Goal: Task Accomplishment & Management: Manage account settings

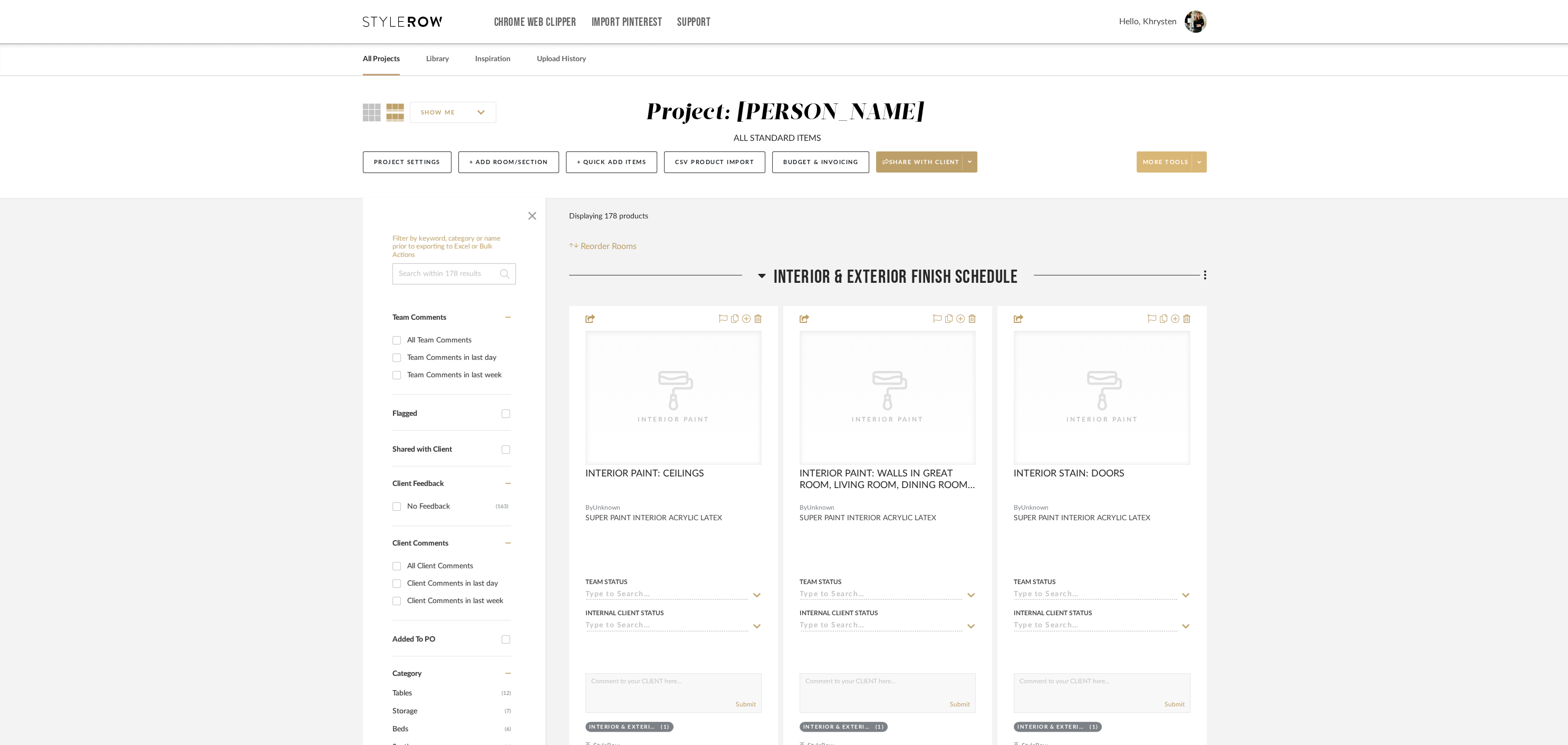
click at [1177, 160] on span "More tools" at bounding box center [1166, 166] width 46 height 16
click at [1172, 270] on span "Bulk Actions" at bounding box center [1182, 268] width 68 height 9
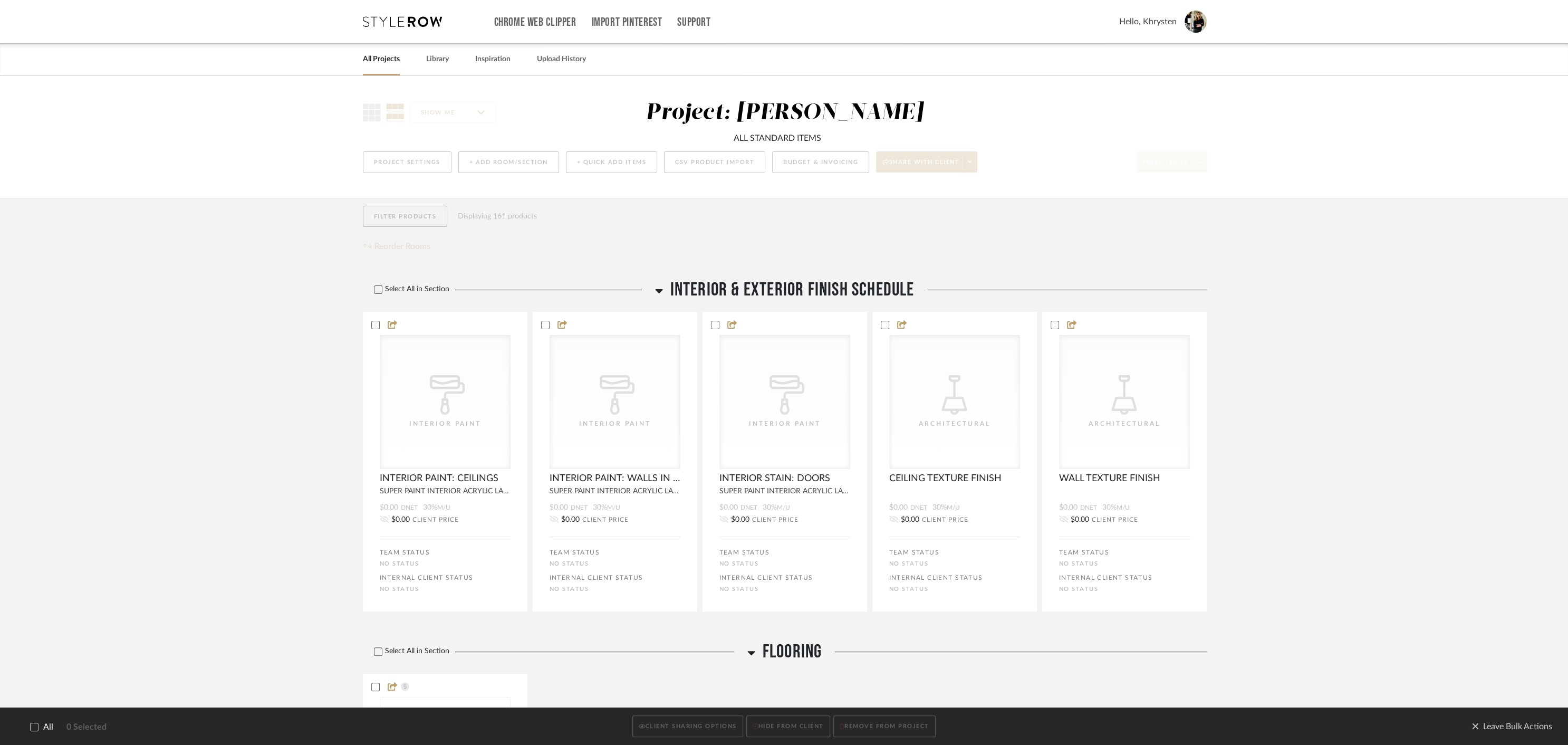
click at [34, 727] on icon at bounding box center [34, 727] width 7 height 6
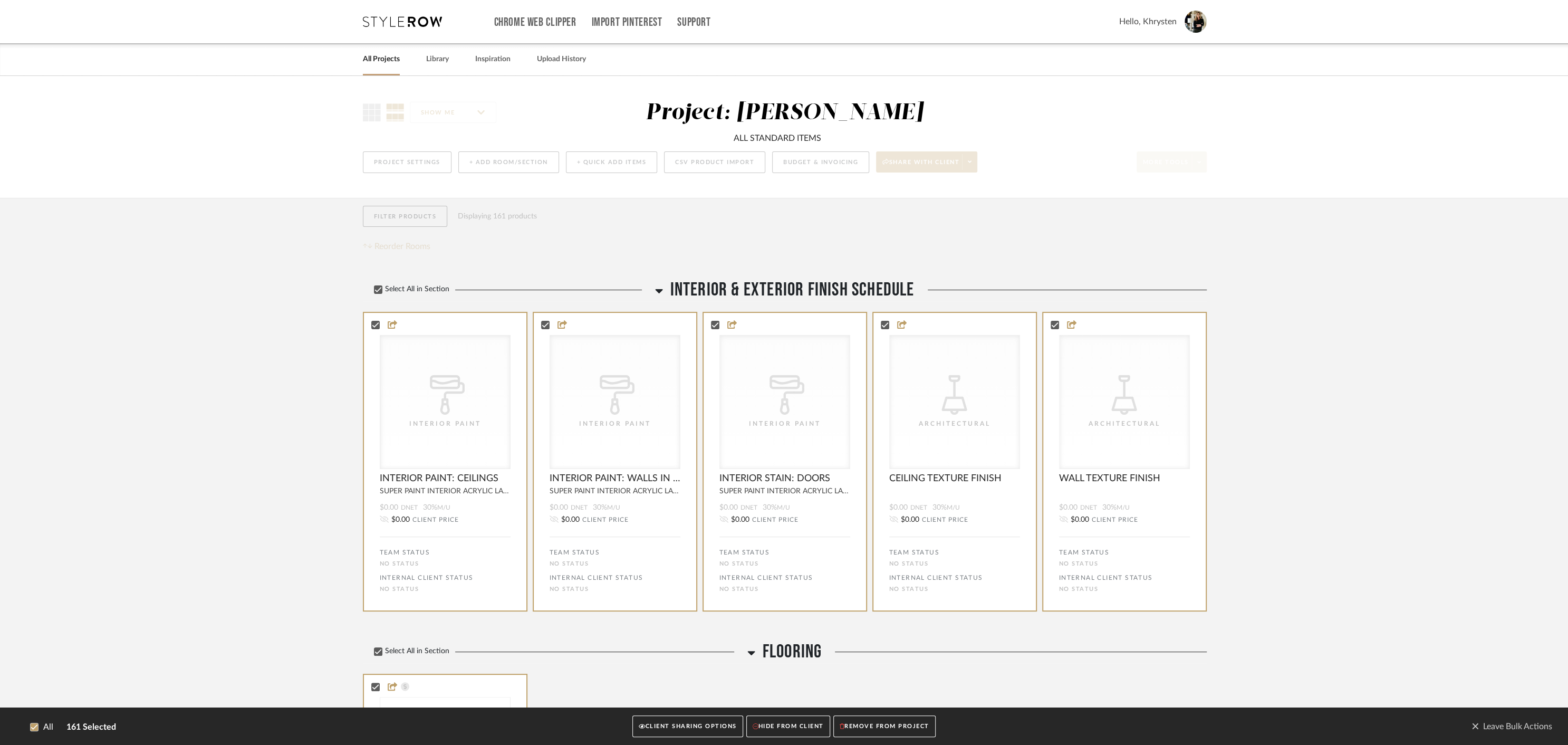
click at [684, 736] on button "CLIENT SHARING OPTIONS" at bounding box center [687, 726] width 110 height 21
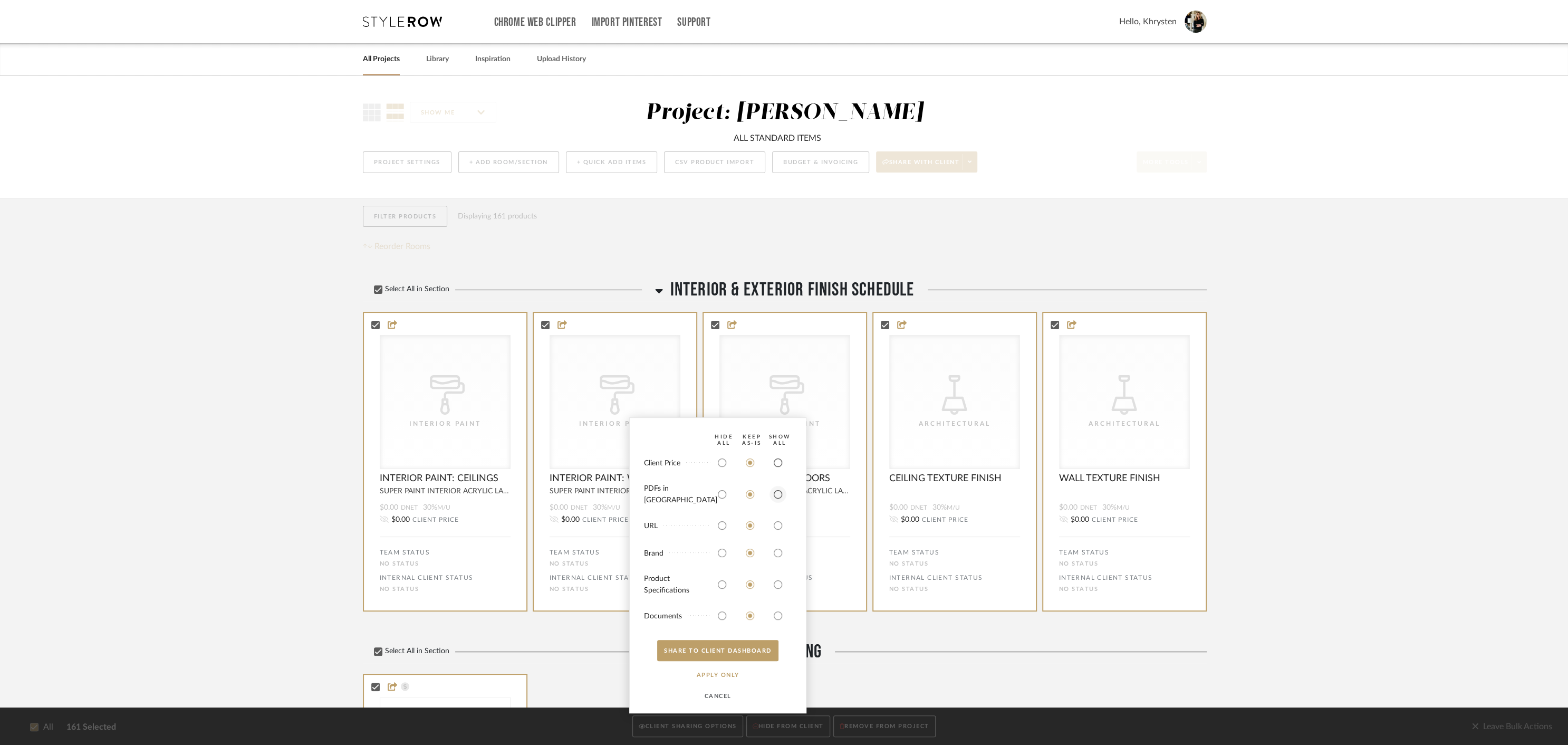
drag, startPoint x: 775, startPoint y: 470, endPoint x: 778, endPoint y: 498, distance: 28.2
click at [775, 471] on input "radio" at bounding box center [778, 463] width 17 height 17
radio input "true"
click at [778, 500] on input "radio" at bounding box center [778, 494] width 17 height 17
radio input "true"
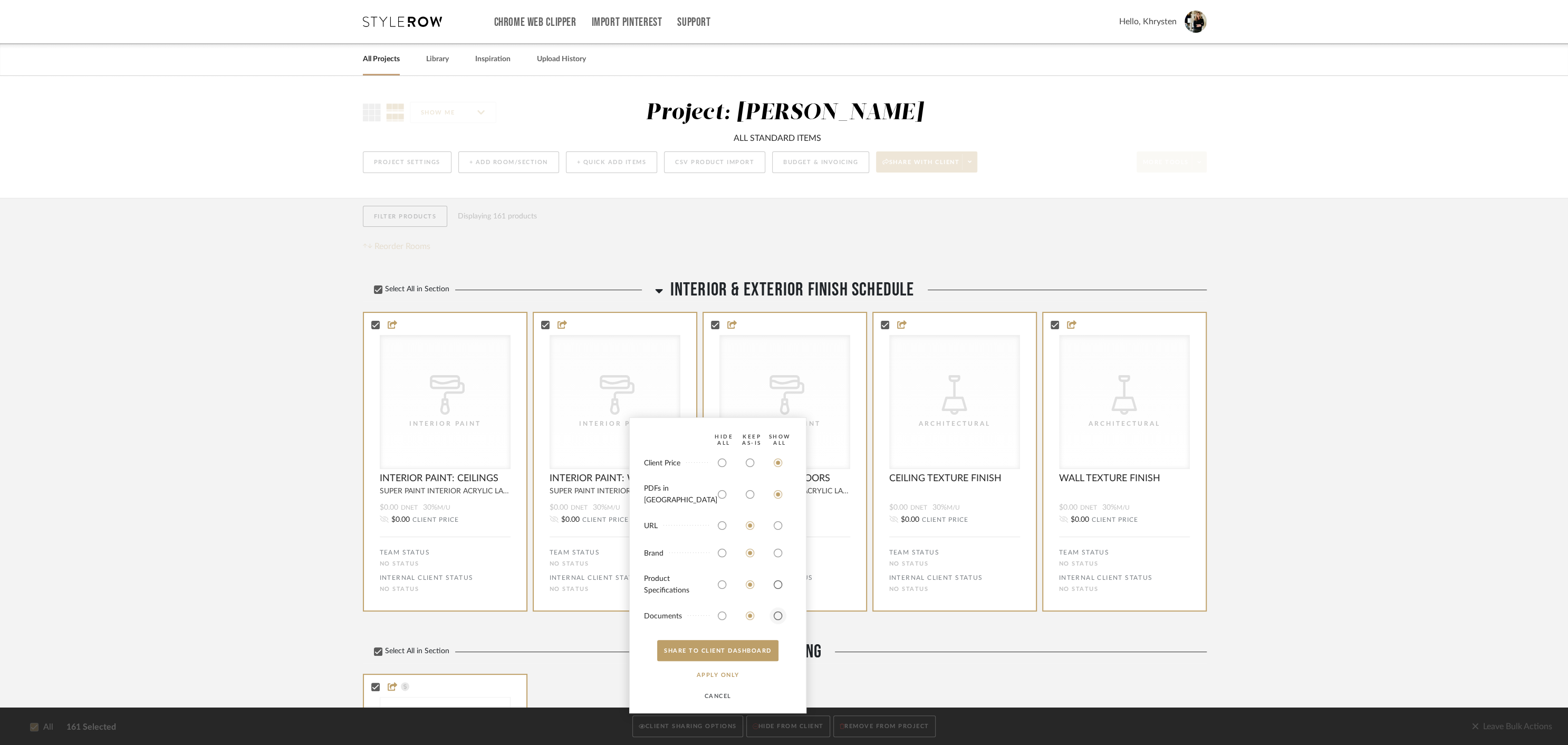
drag, startPoint x: 777, startPoint y: 587, endPoint x: 774, endPoint y: 607, distance: 20.2
click at [777, 588] on input "radio" at bounding box center [778, 585] width 17 height 17
radio input "true"
drag, startPoint x: 778, startPoint y: 615, endPoint x: 772, endPoint y: 639, distance: 24.7
click at [778, 617] on input "radio" at bounding box center [778, 616] width 17 height 17
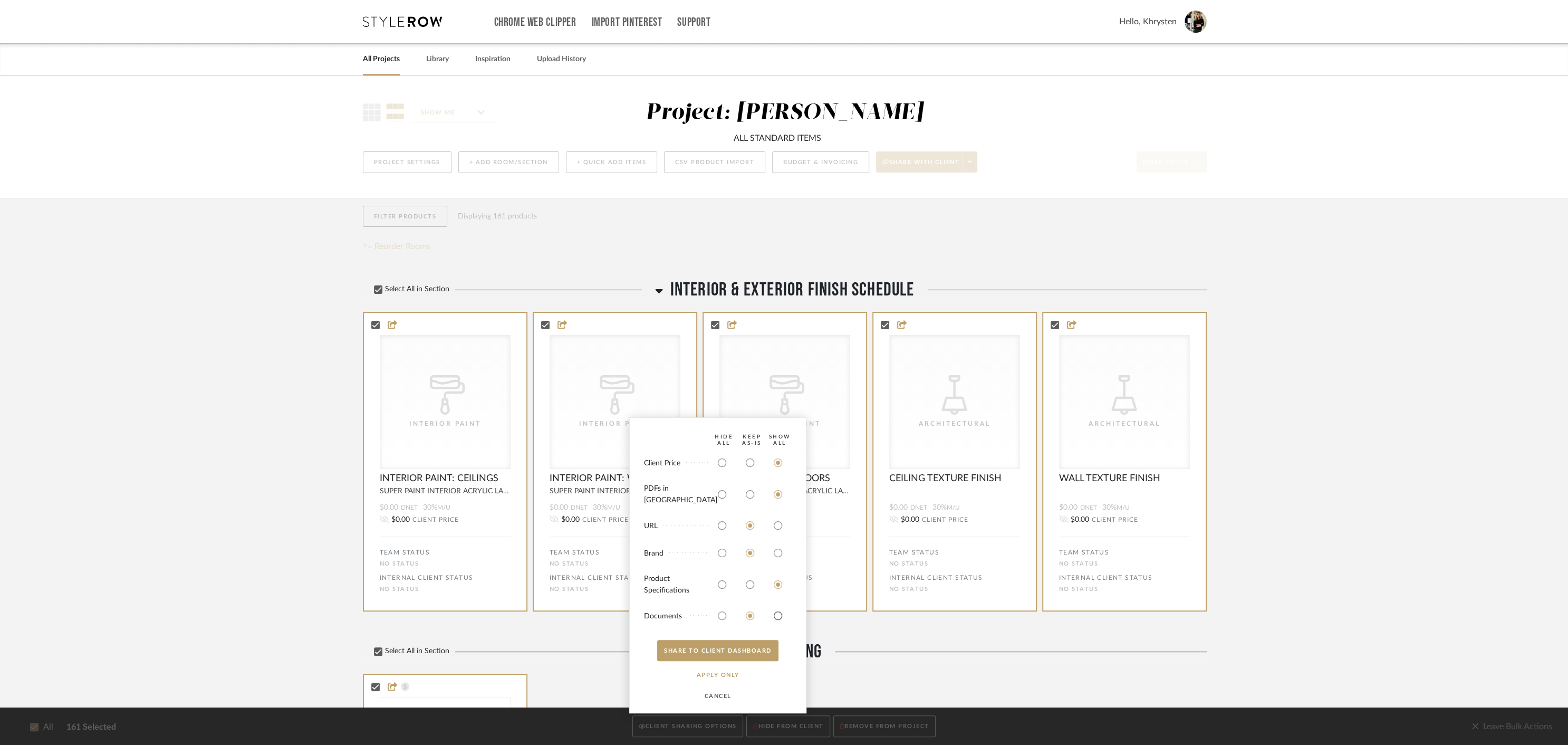
radio input "true"
click at [769, 651] on button "SHARE TO CLIENT Dashboard" at bounding box center [718, 650] width 121 height 21
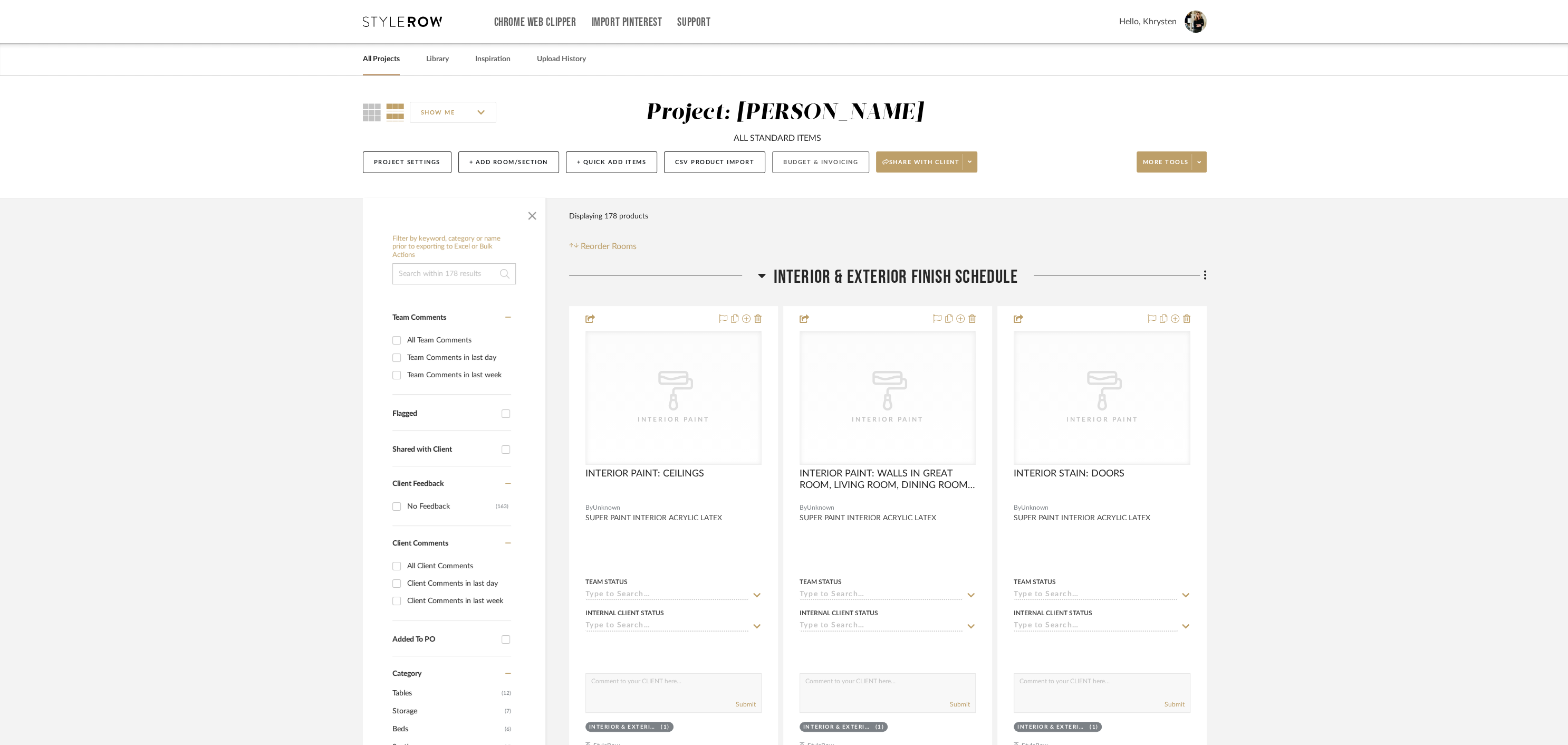
click at [822, 162] on button "Budget & Invoicing" at bounding box center [821, 162] width 97 height 21
click at [968, 164] on icon at bounding box center [970, 161] width 4 height 6
click at [919, 217] on span "Generate URL to Share" at bounding box center [928, 217] width 90 height 9
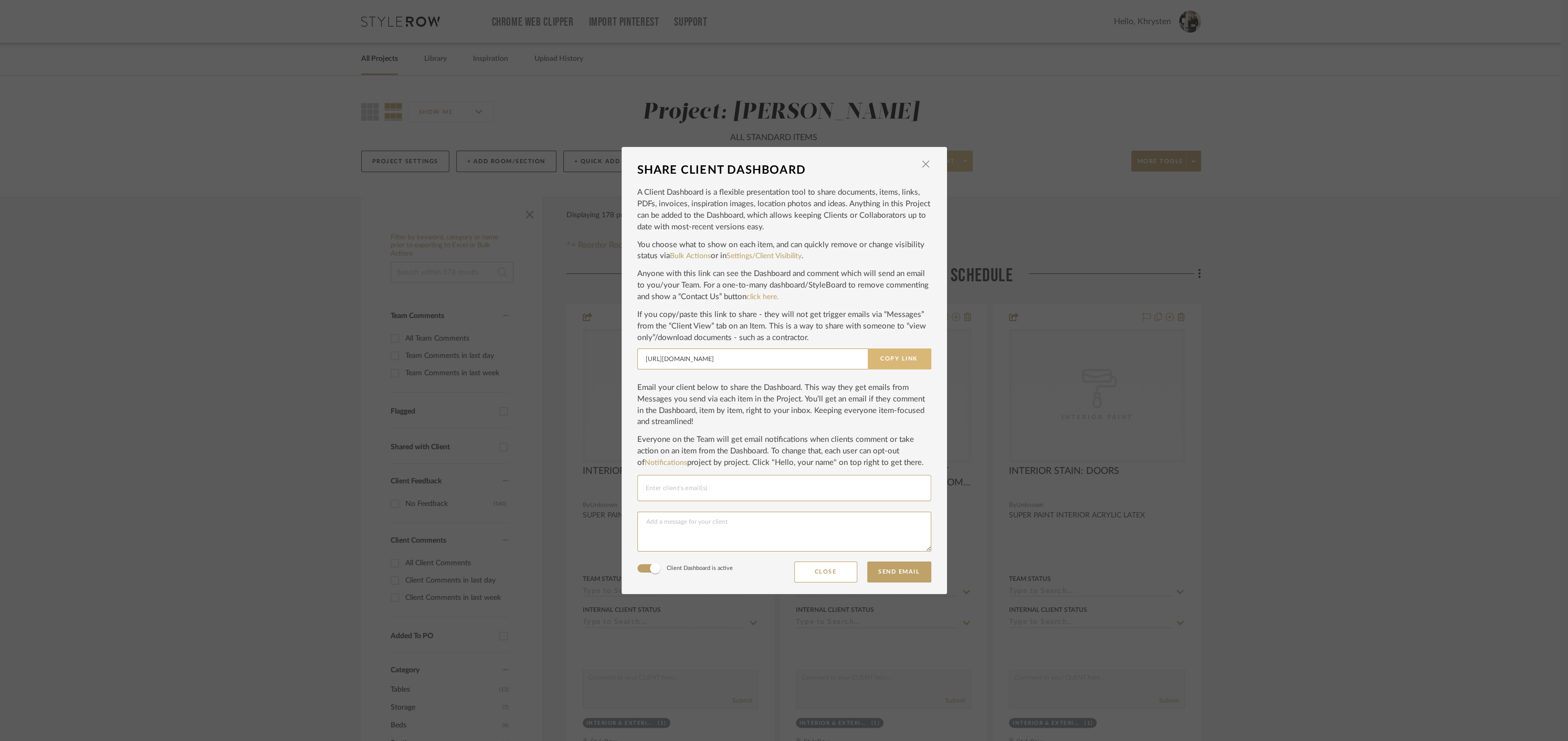
click at [897, 357] on button "Copy Link" at bounding box center [900, 359] width 63 height 21
click at [892, 360] on button "Copy Link" at bounding box center [900, 359] width 63 height 21
click at [917, 166] on span "button" at bounding box center [926, 164] width 21 height 21
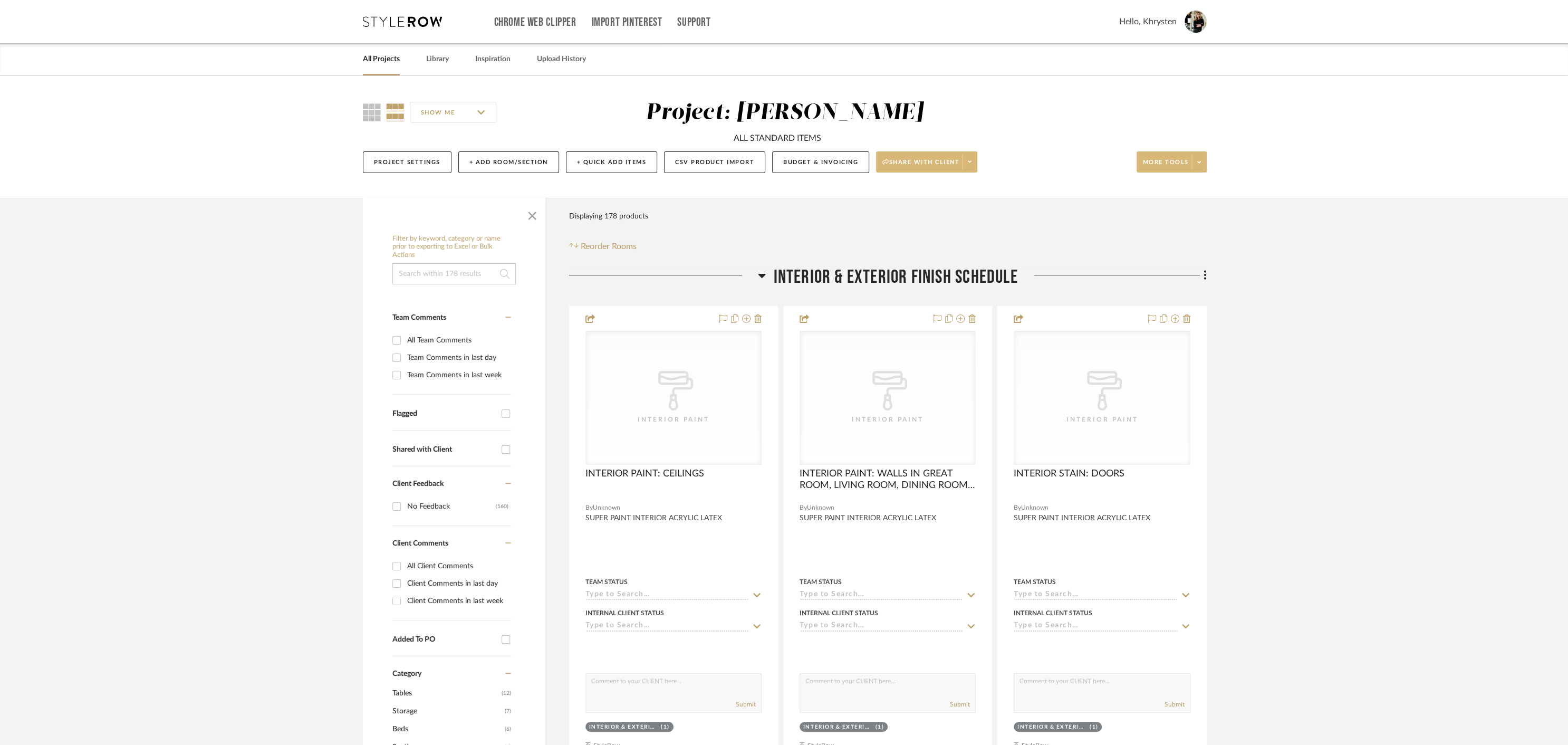
click at [1198, 160] on icon at bounding box center [1199, 161] width 4 height 6
click at [1167, 265] on span "Bulk Actions" at bounding box center [1182, 268] width 68 height 9
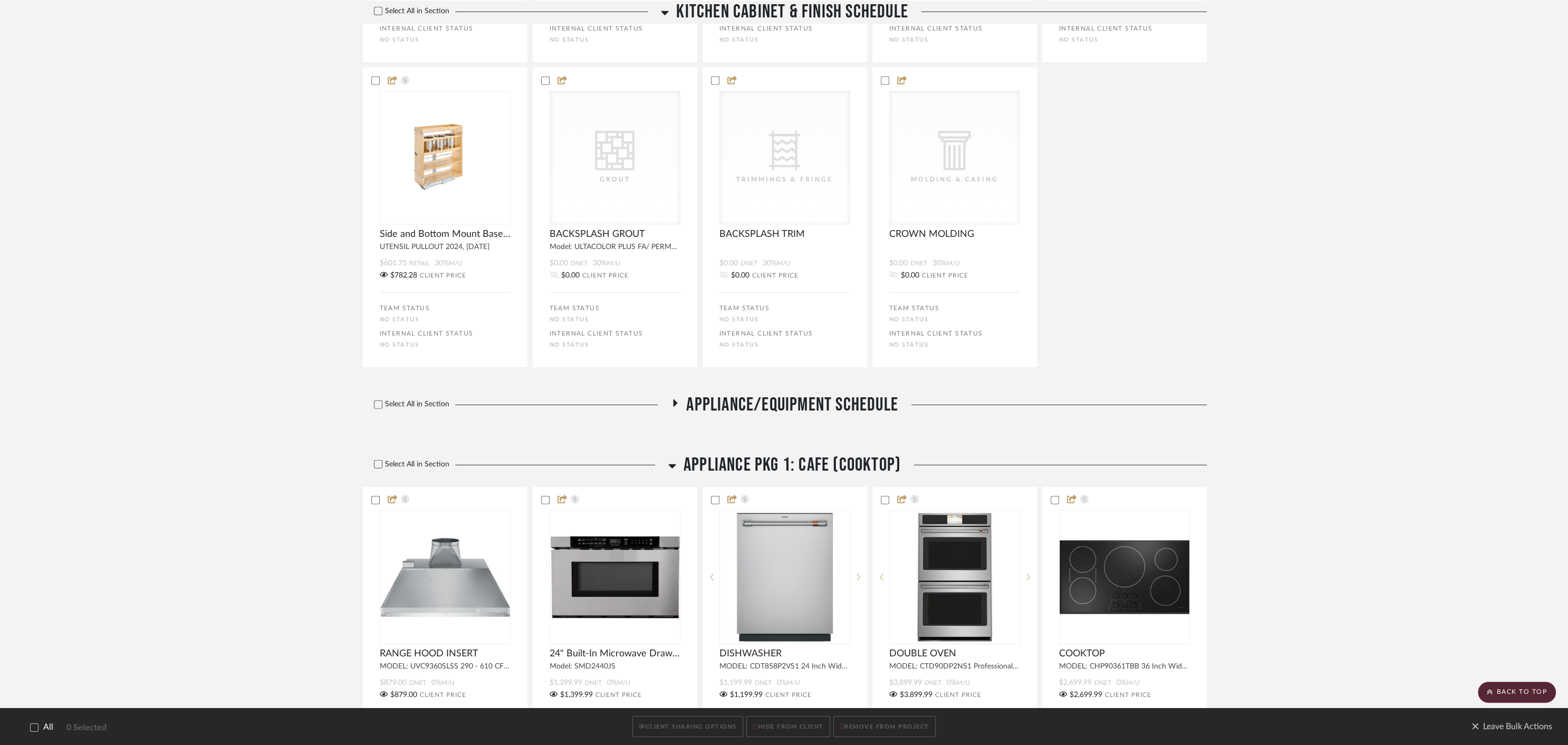
scroll to position [3525, 0]
click at [379, 467] on icon at bounding box center [378, 464] width 7 height 7
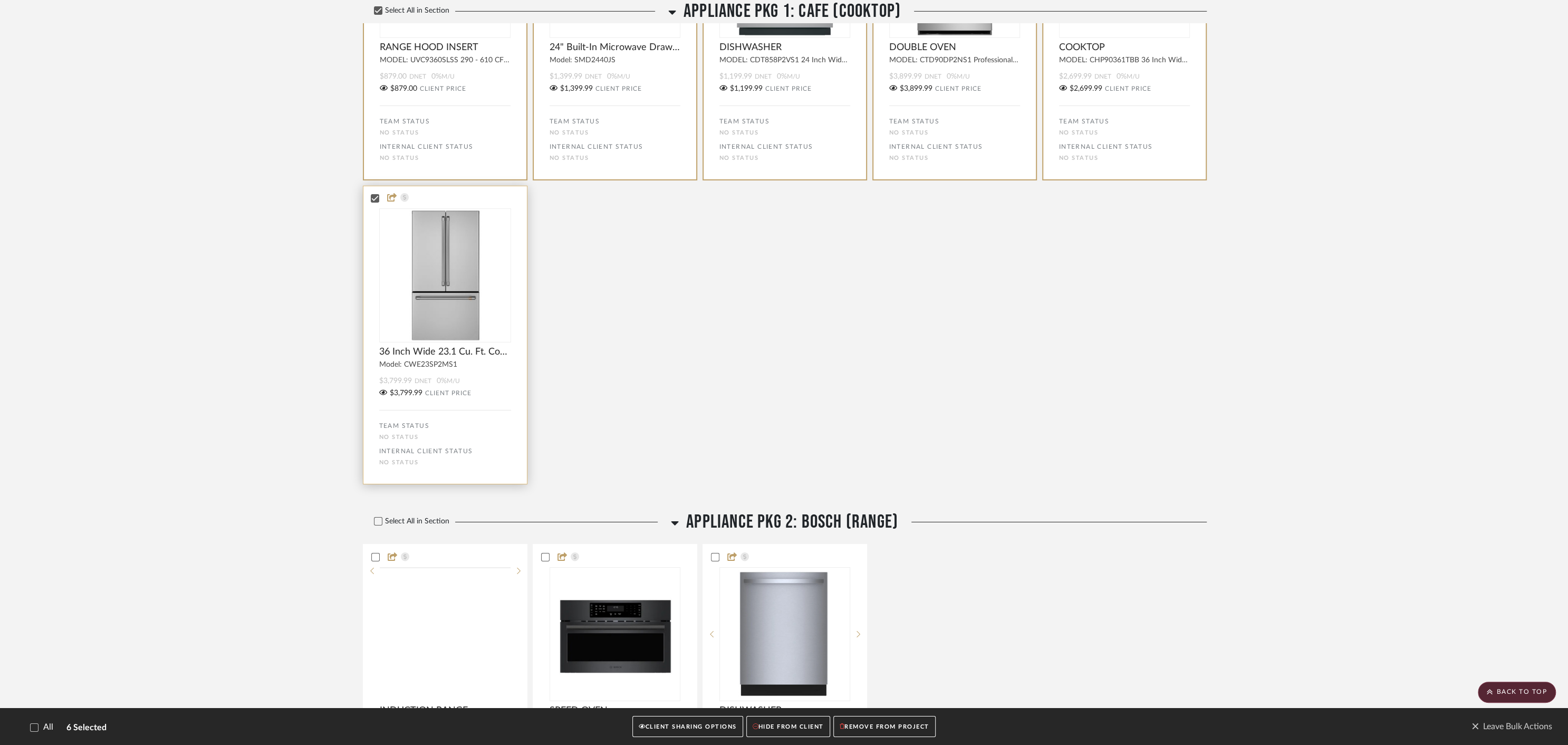
scroll to position [4316, 0]
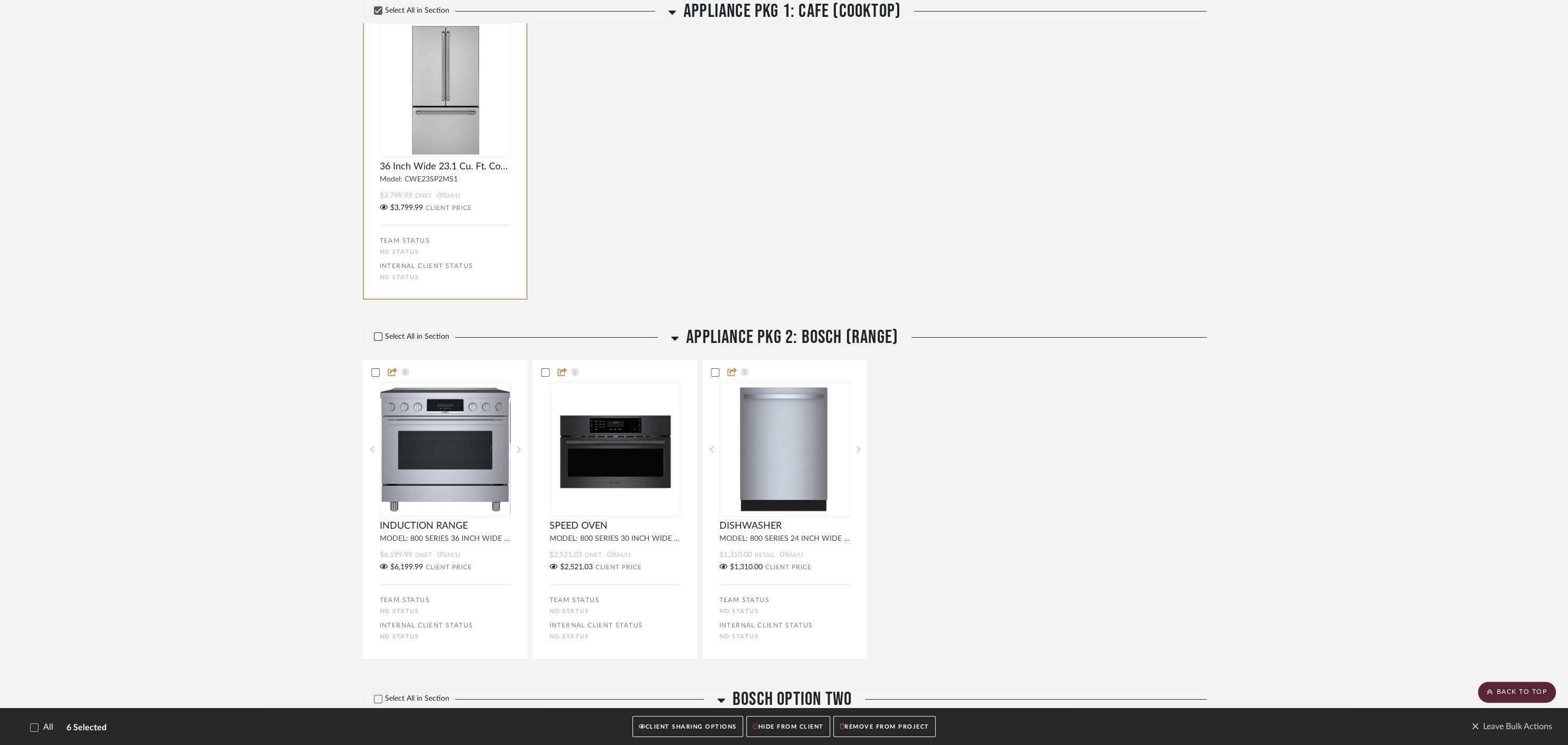
click at [379, 340] on icon at bounding box center [378, 336] width 7 height 7
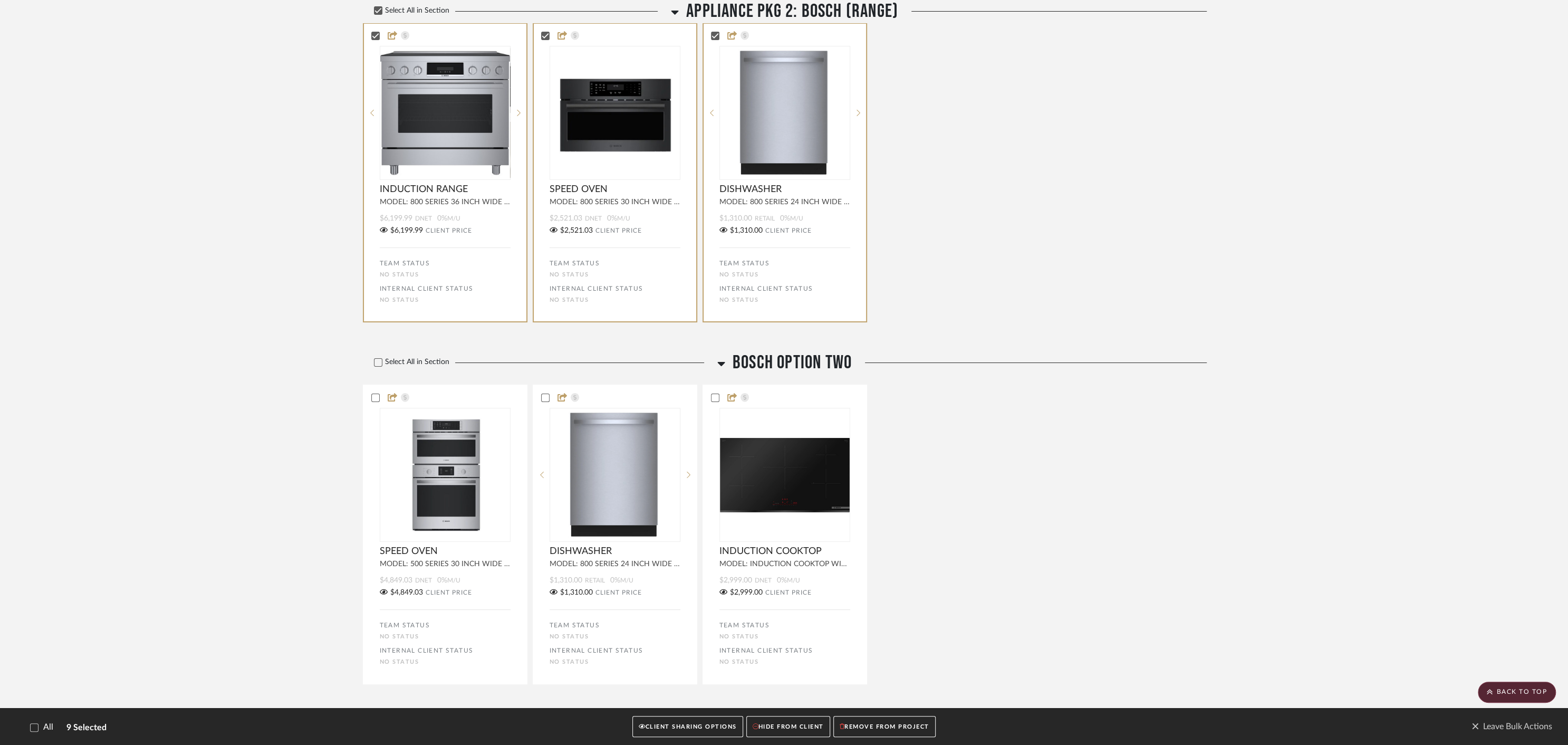
scroll to position [4710, 0]
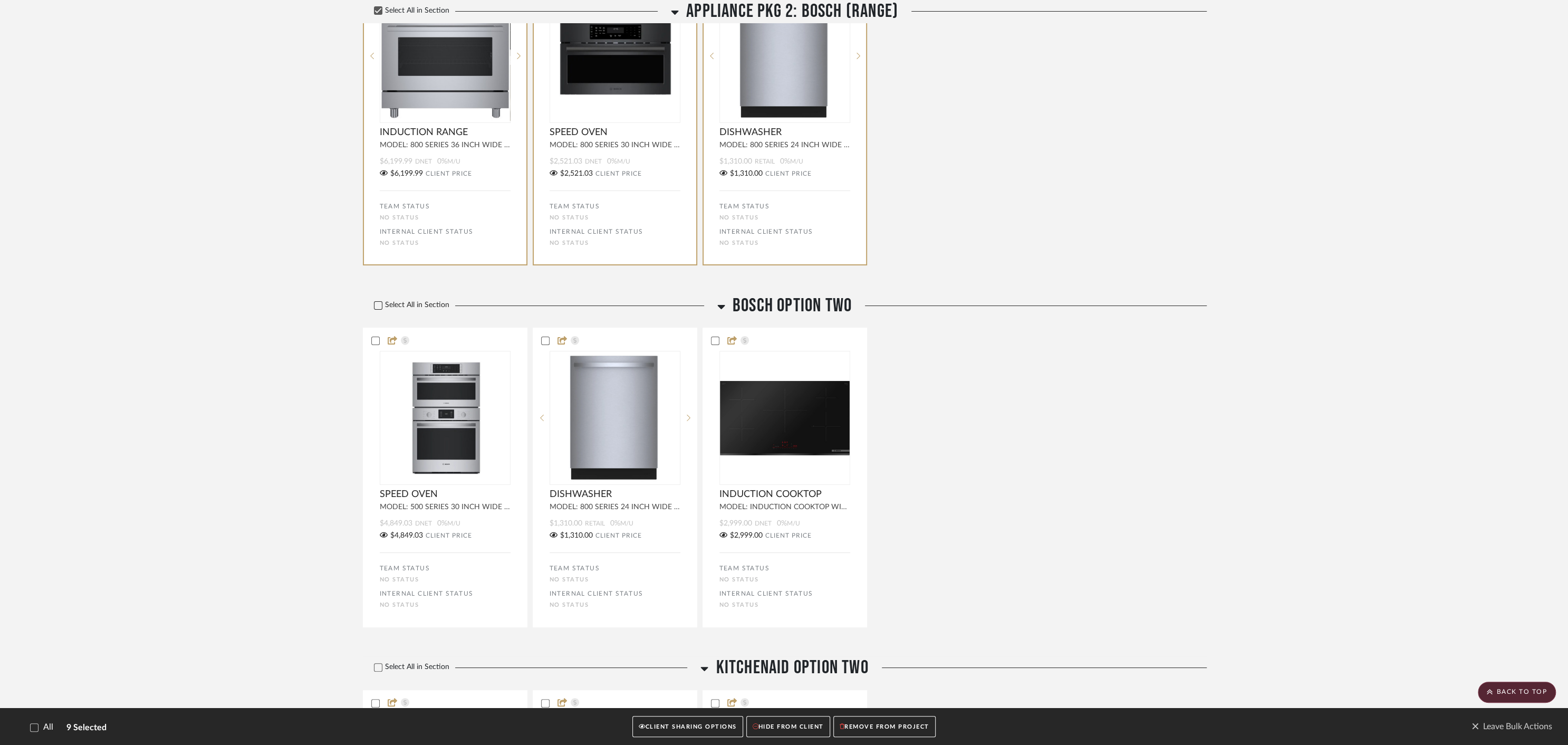
click at [379, 309] on icon at bounding box center [378, 305] width 7 height 7
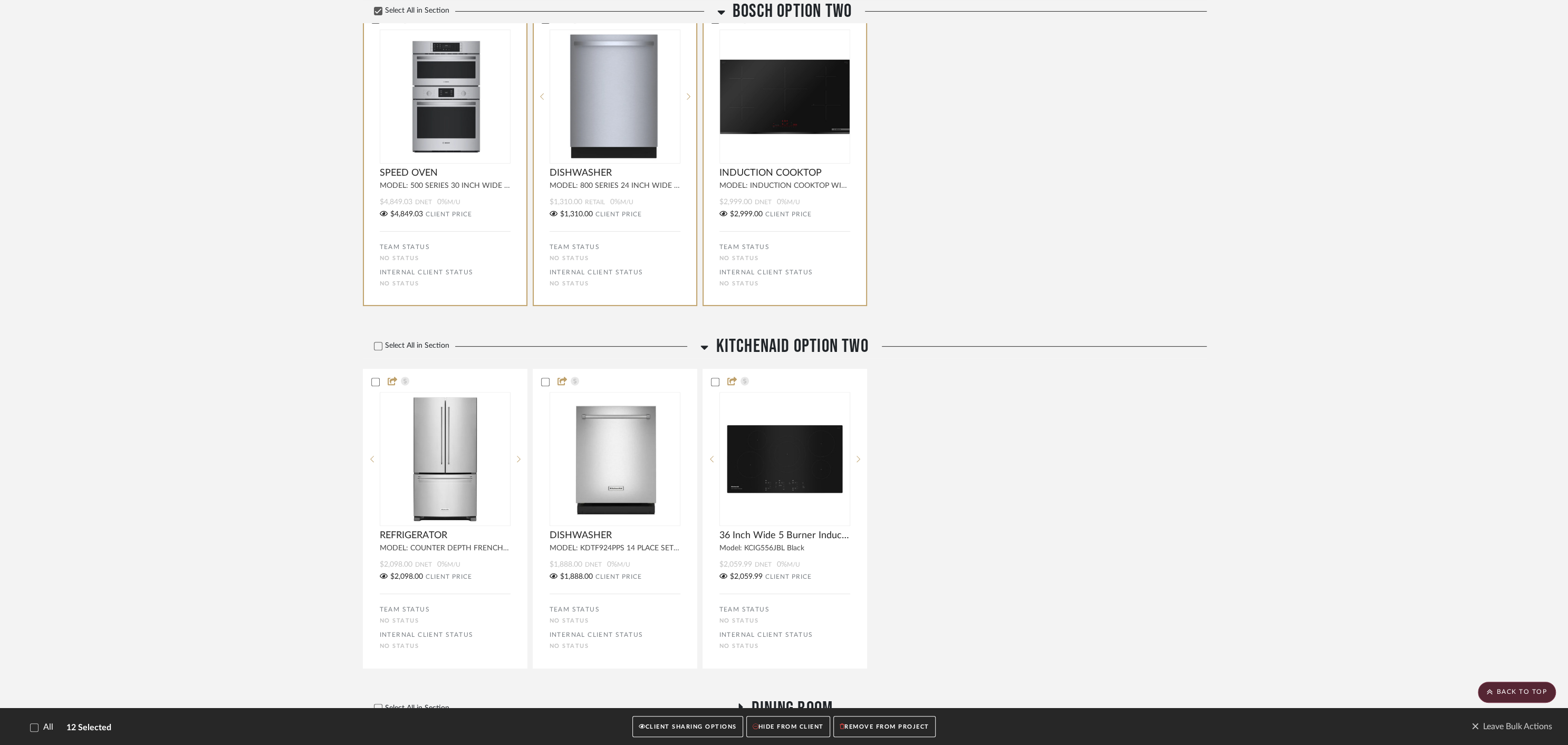
scroll to position [5032, 0]
click at [377, 348] on icon at bounding box center [378, 344] width 7 height 7
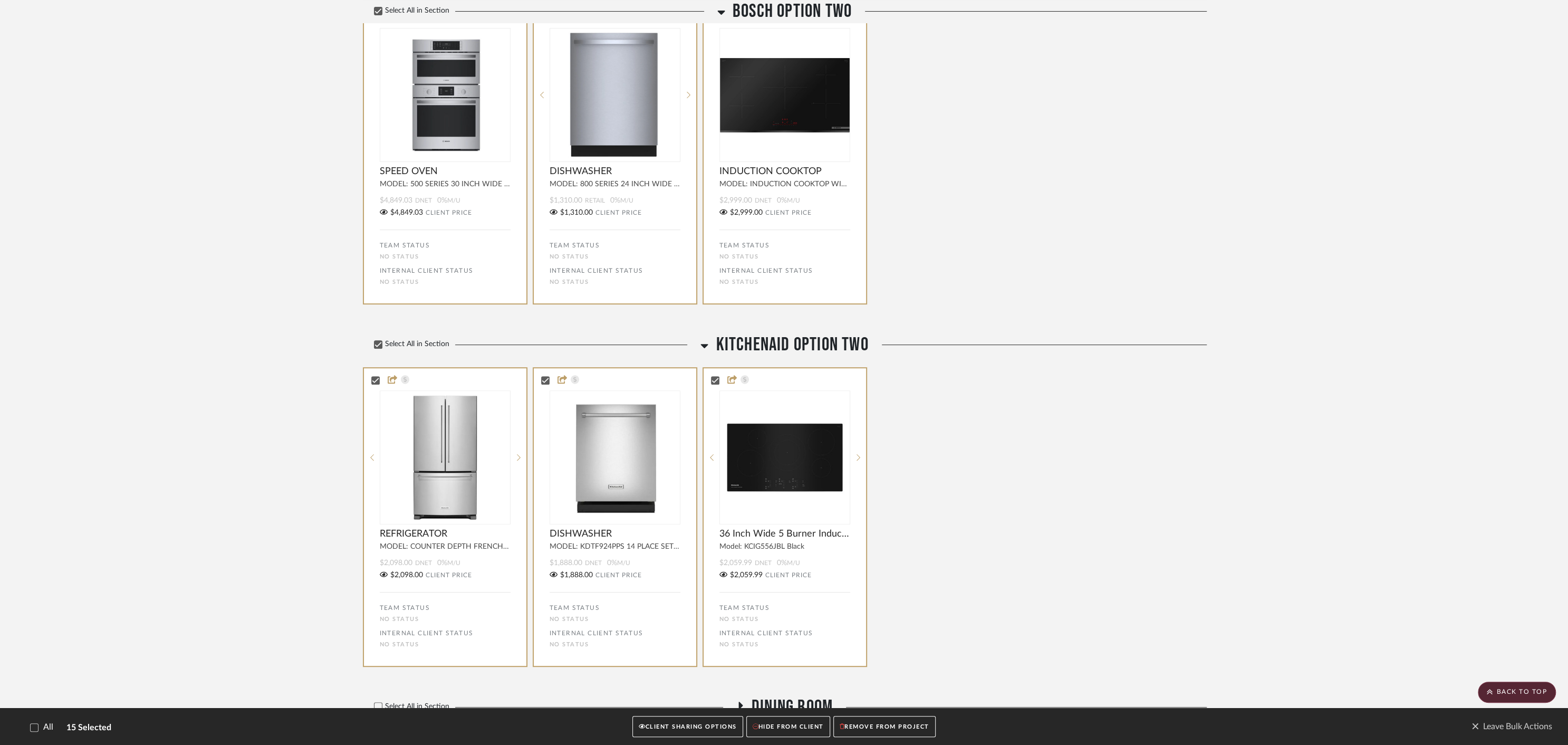
scroll to position [5163, 0]
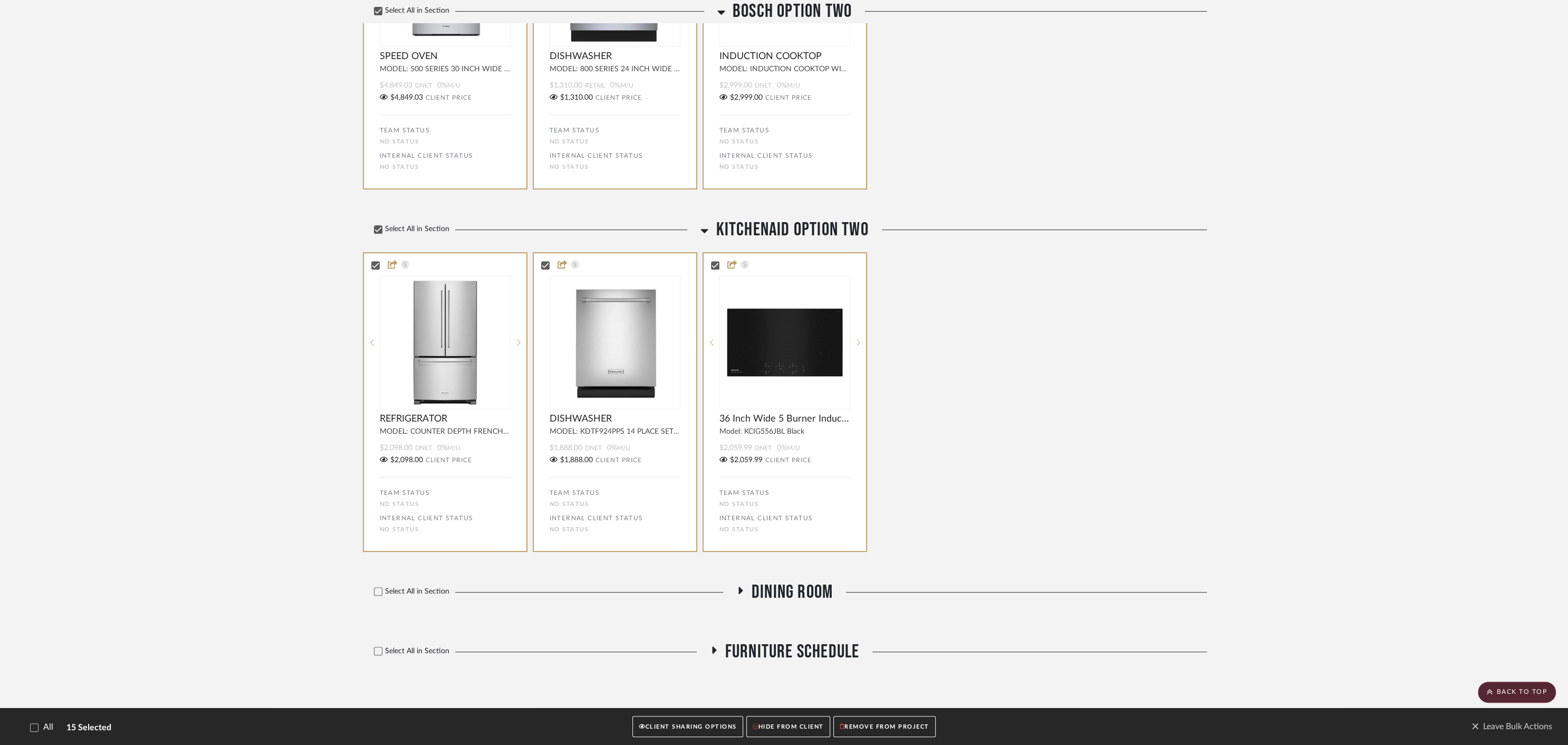
click at [783, 725] on button "HIDE FROM CLIENT" at bounding box center [788, 726] width 84 height 21
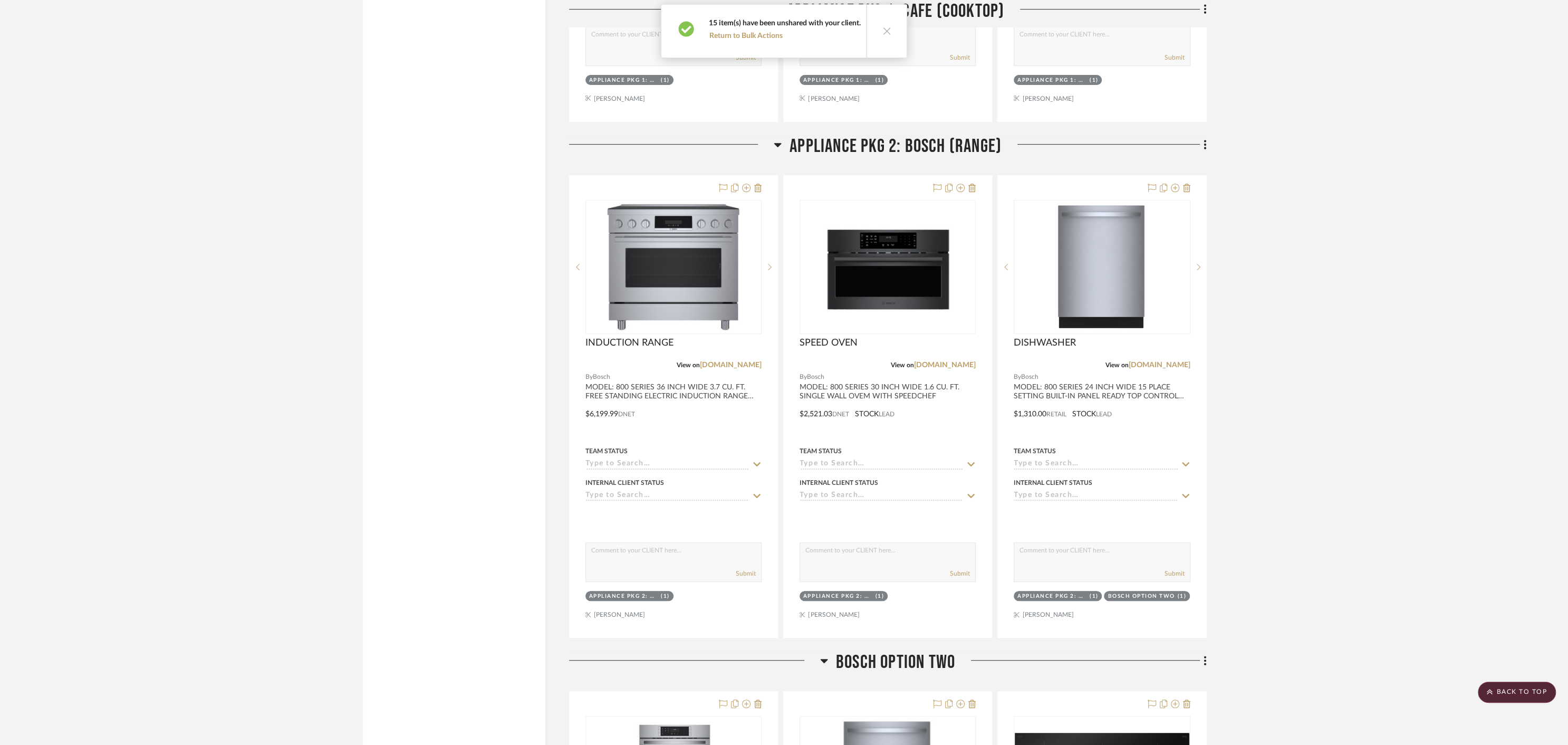
click at [886, 30] on icon at bounding box center [887, 31] width 9 height 9
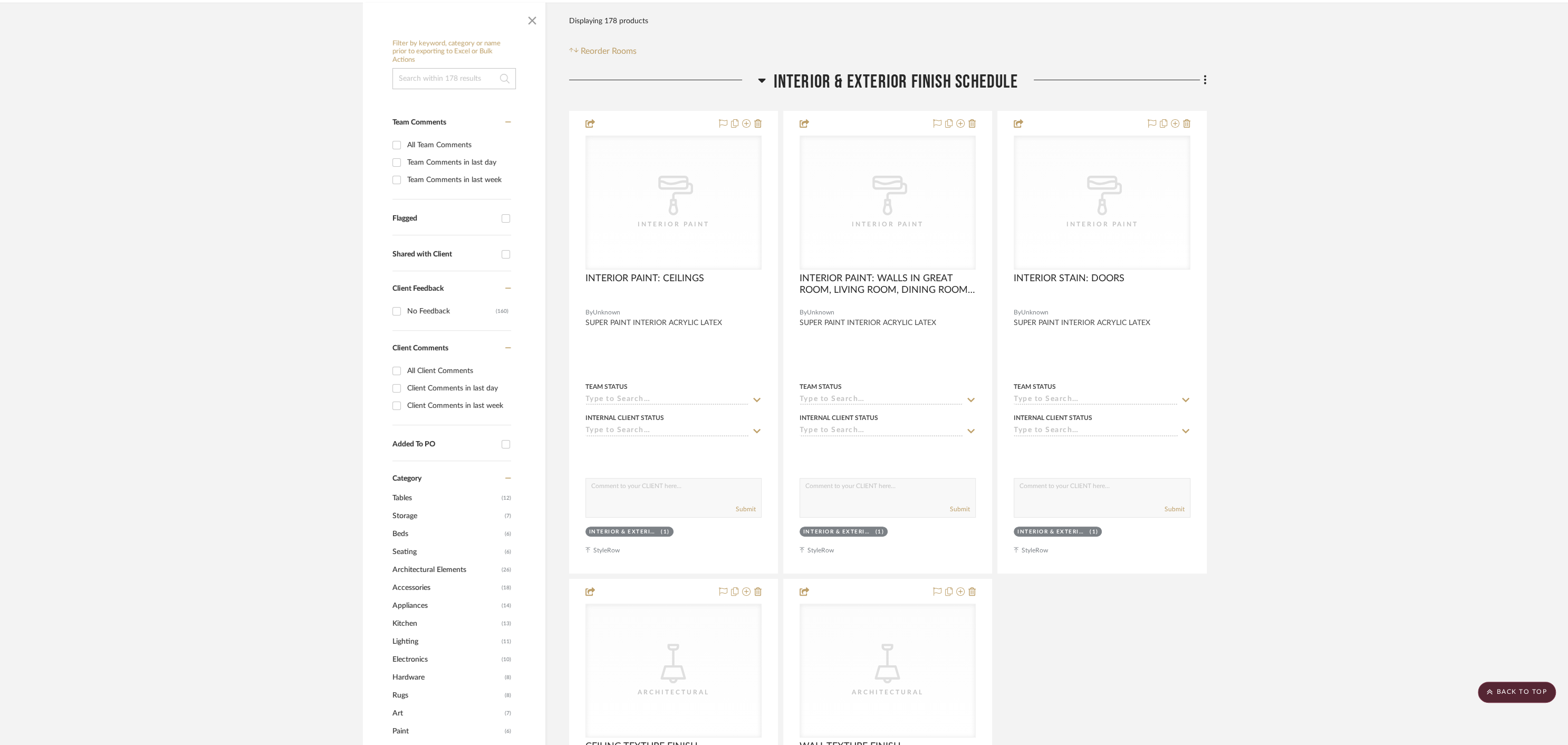
scroll to position [0, 0]
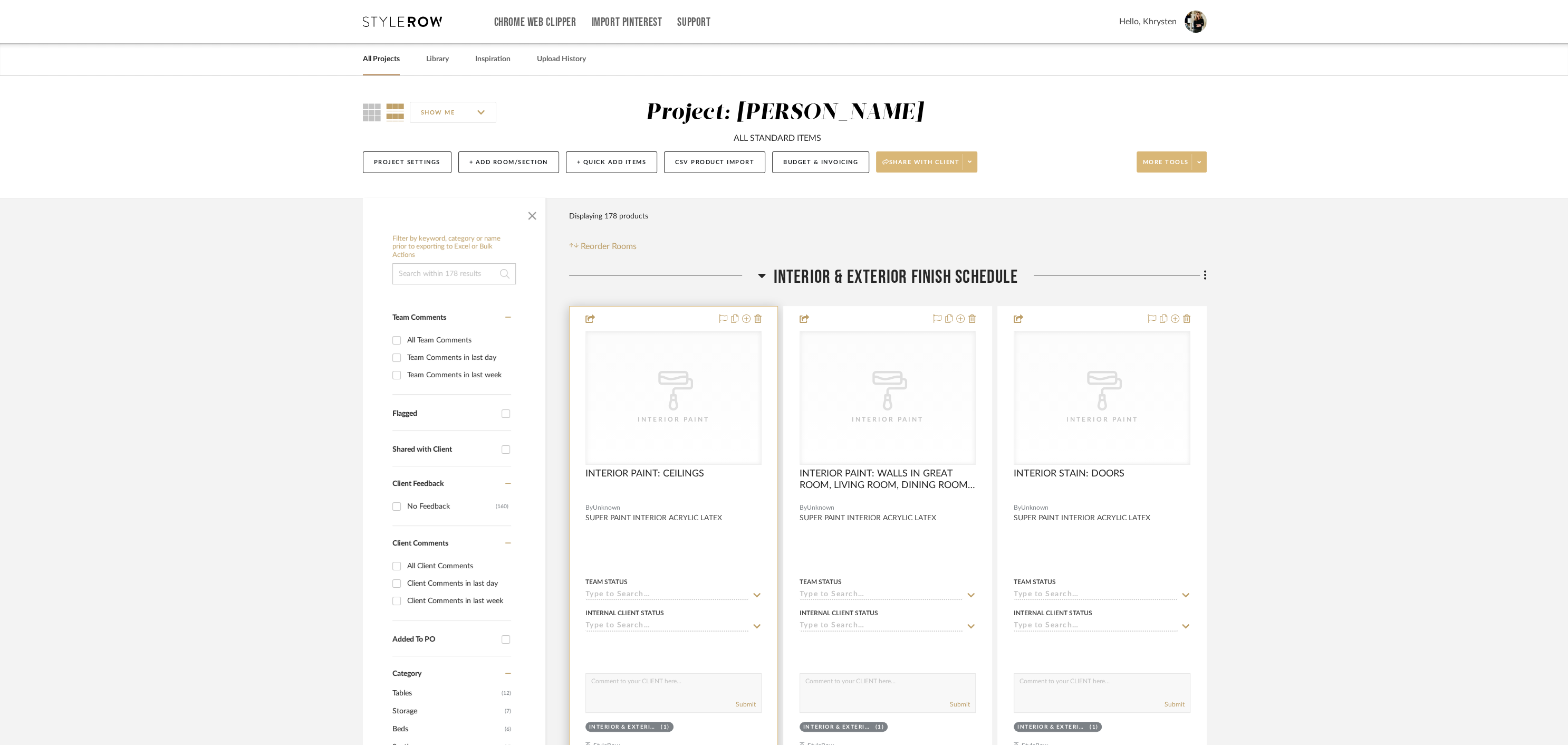
click at [670, 320] on div at bounding box center [673, 537] width 208 height 462
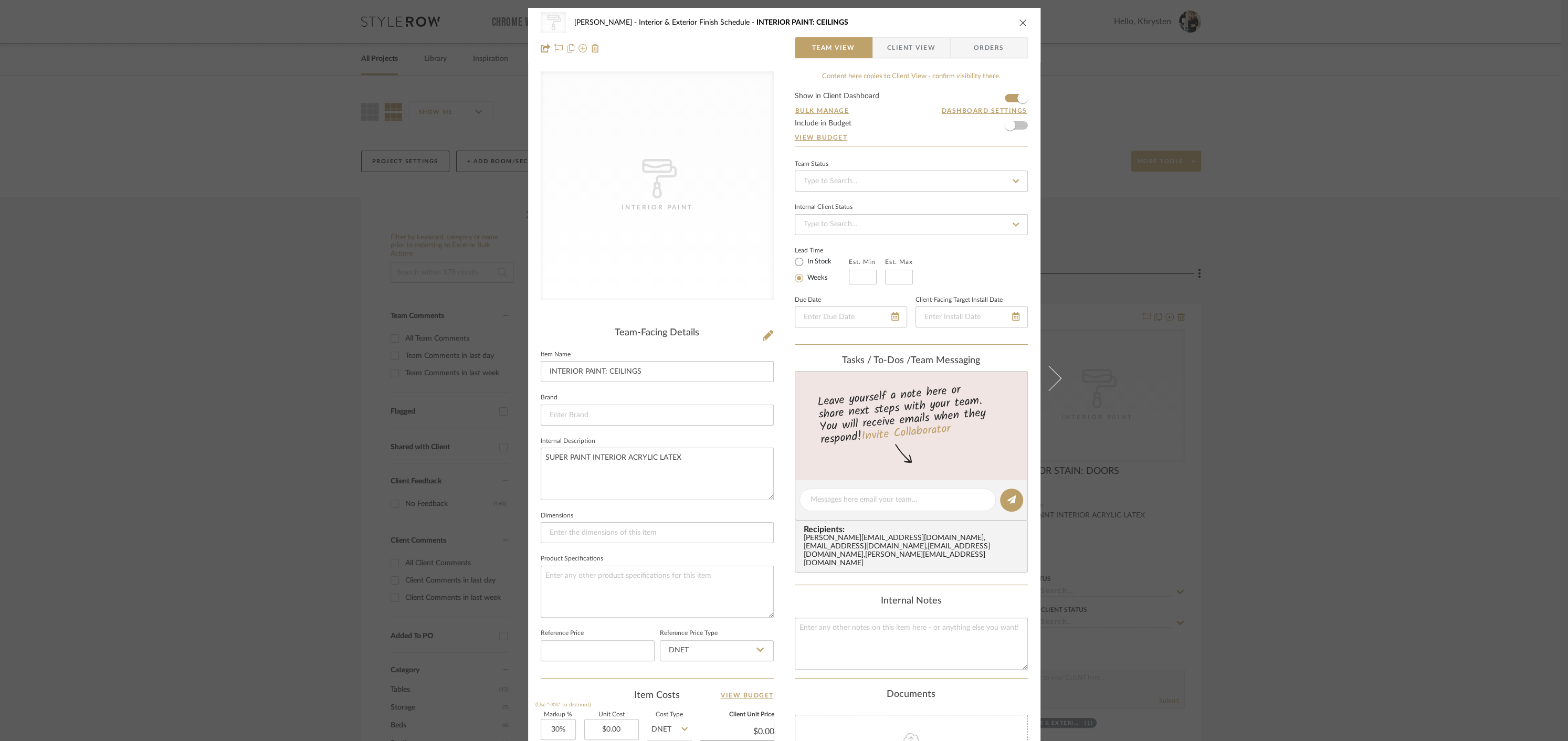
click at [1021, 22] on icon "close" at bounding box center [1023, 23] width 9 height 9
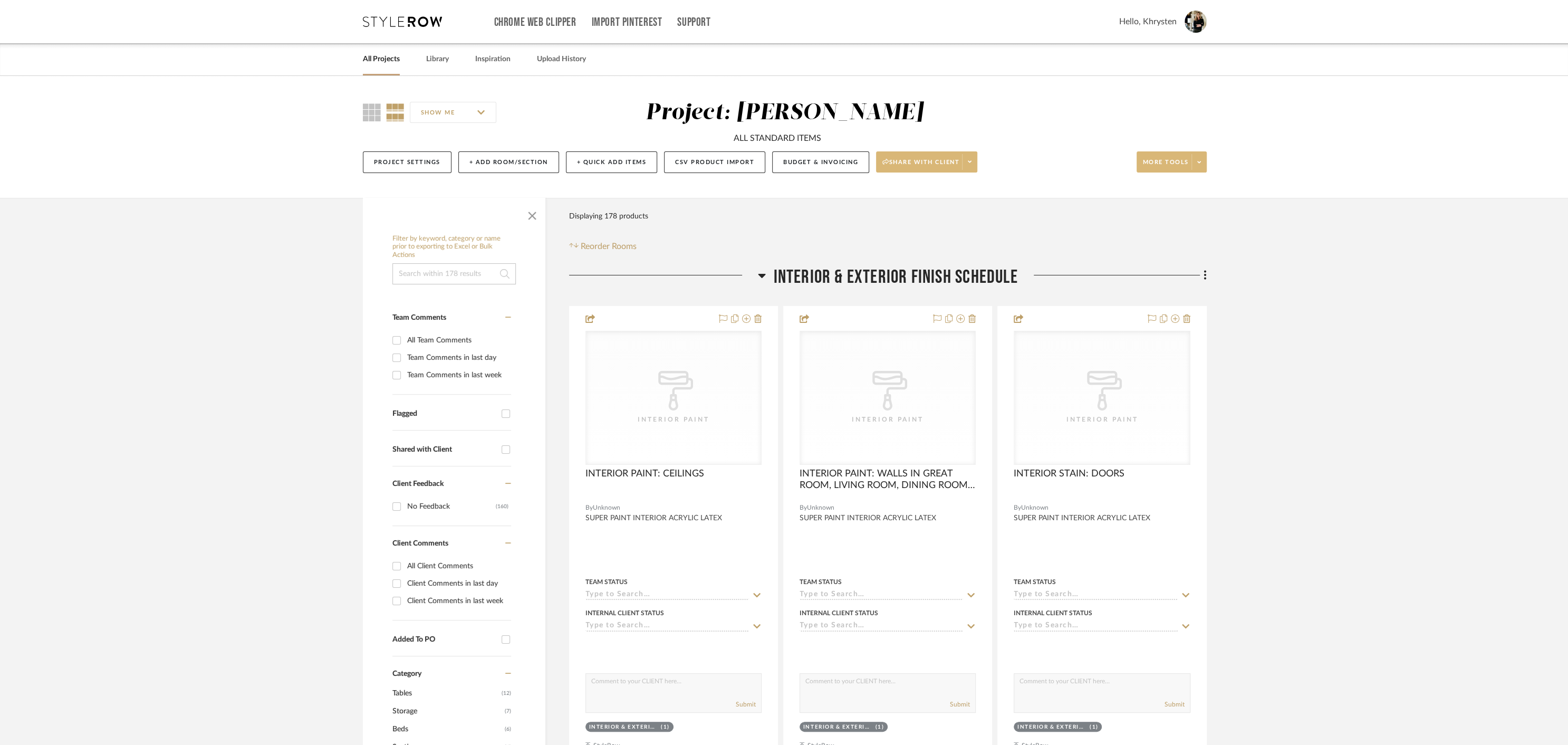
click at [390, 57] on link "All Projects" at bounding box center [381, 59] width 37 height 14
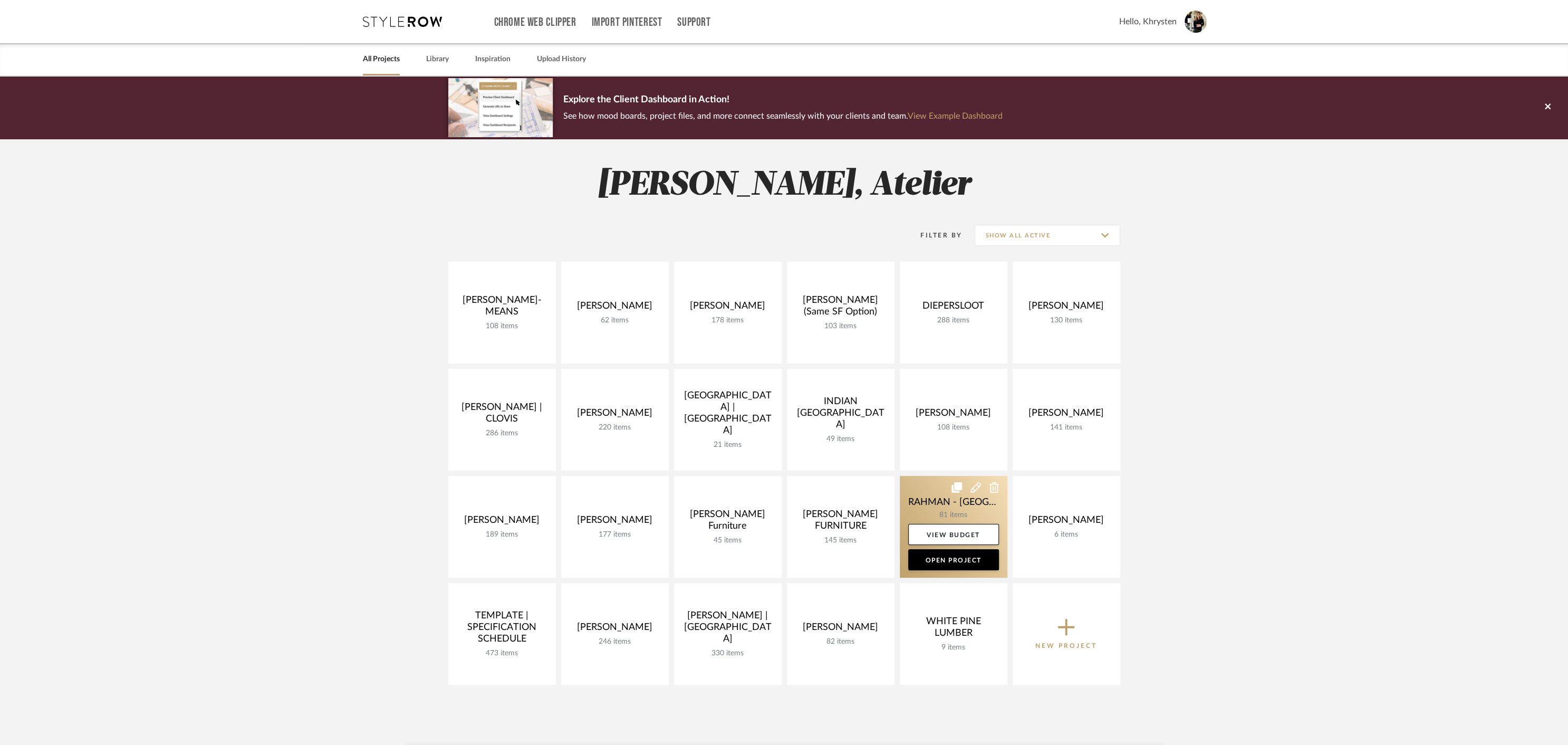
click at [953, 500] on link at bounding box center [953, 527] width 108 height 102
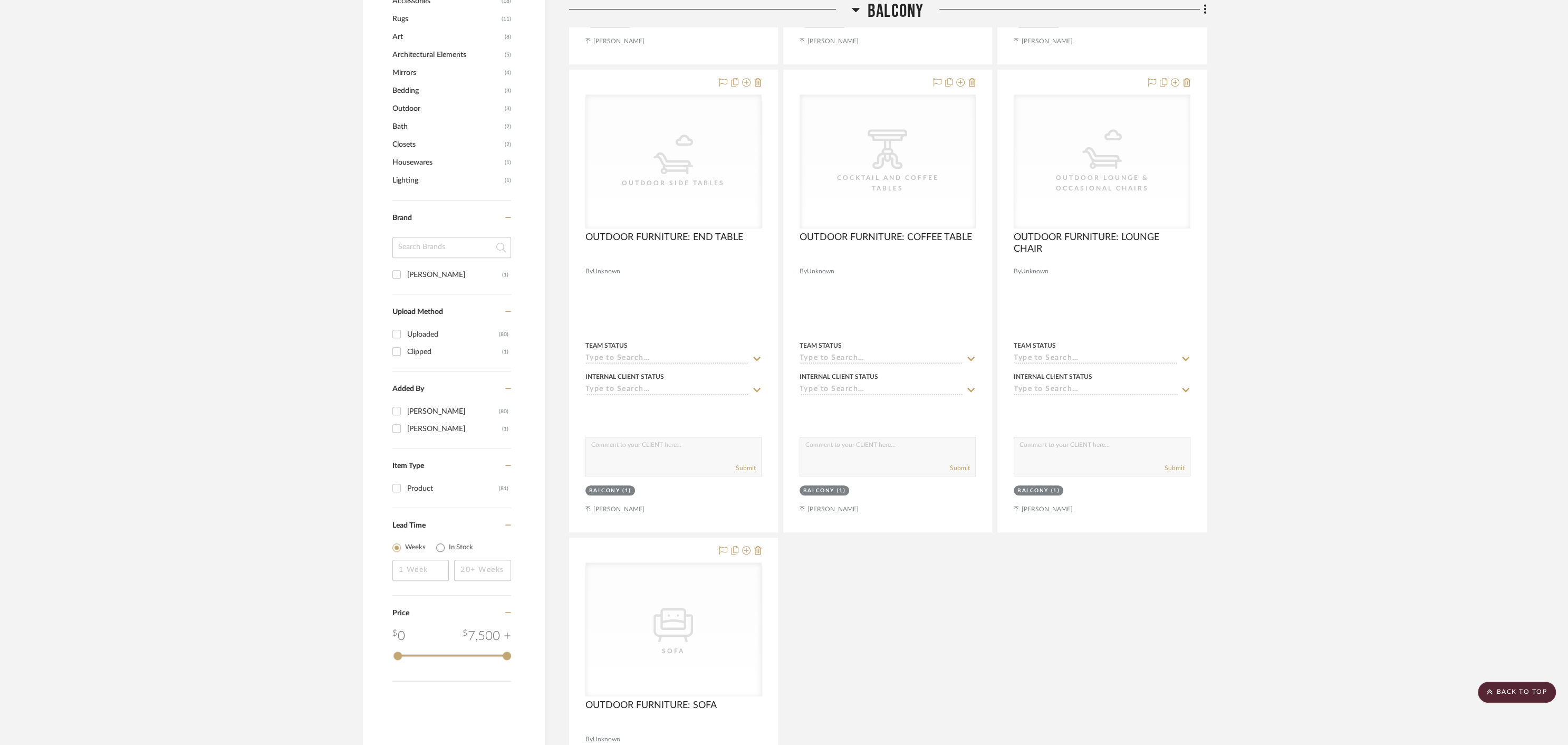
scroll to position [714, 0]
click at [759, 546] on icon at bounding box center [758, 550] width 7 height 9
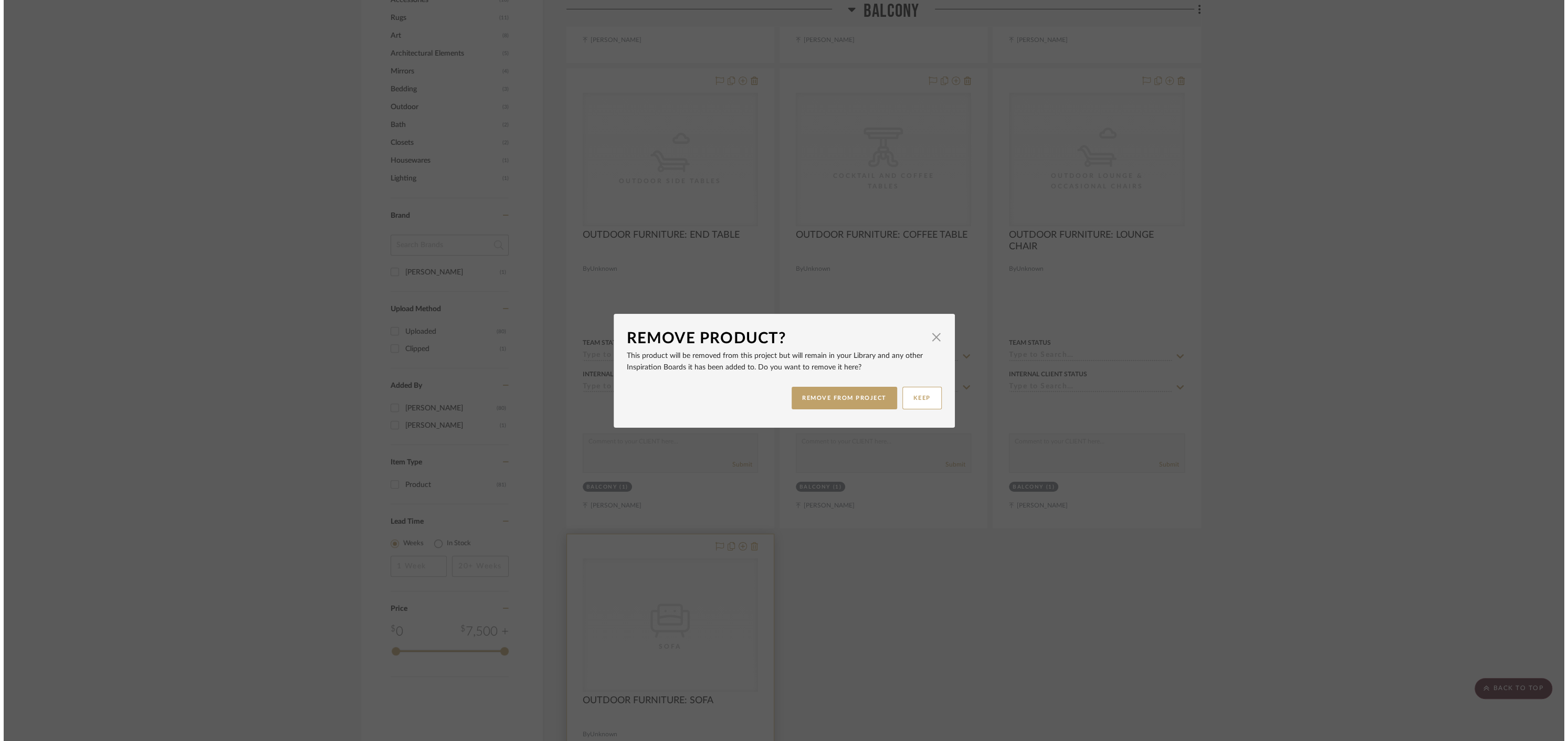
scroll to position [0, 0]
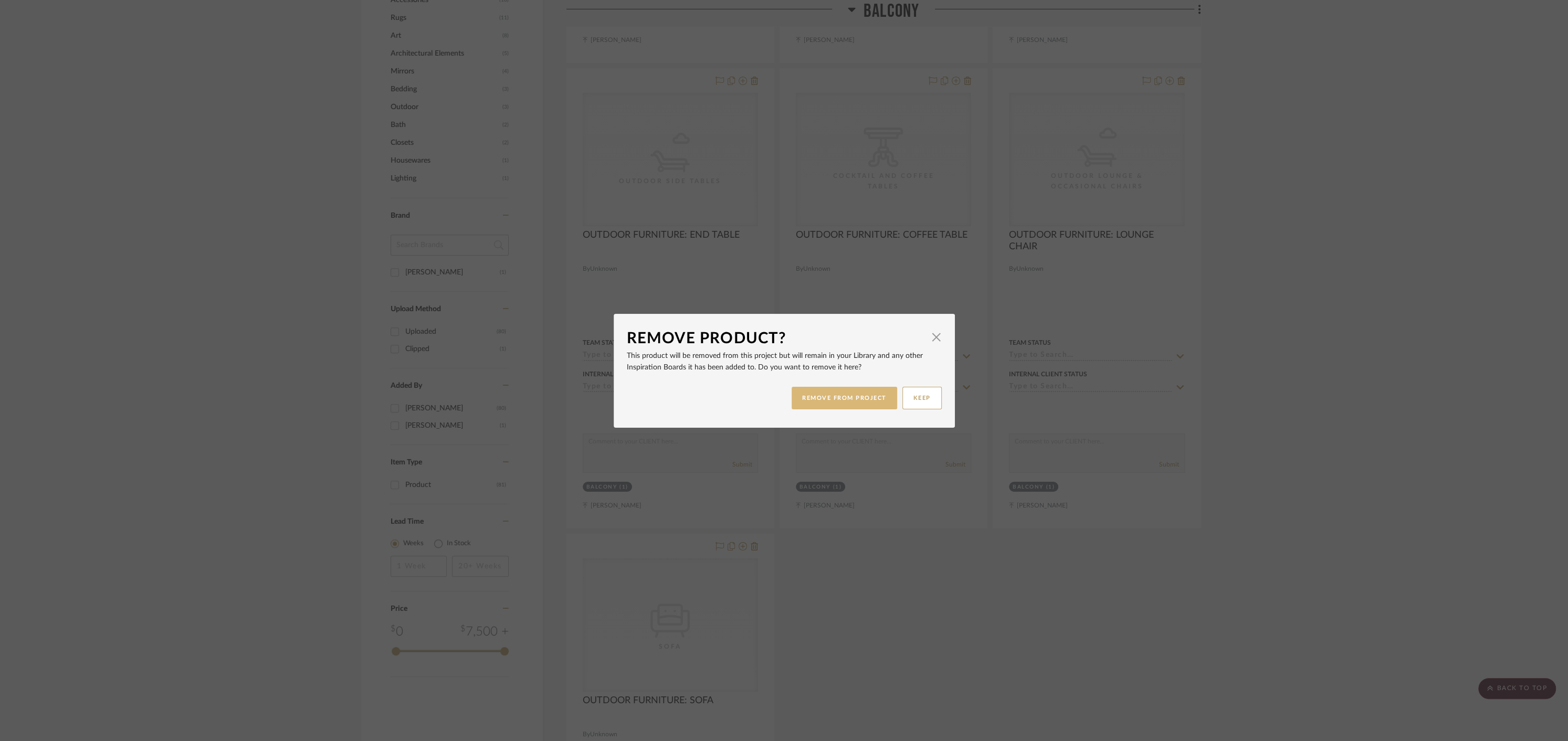
click at [860, 397] on button "REMOVE FROM PROJECT" at bounding box center [844, 398] width 105 height 23
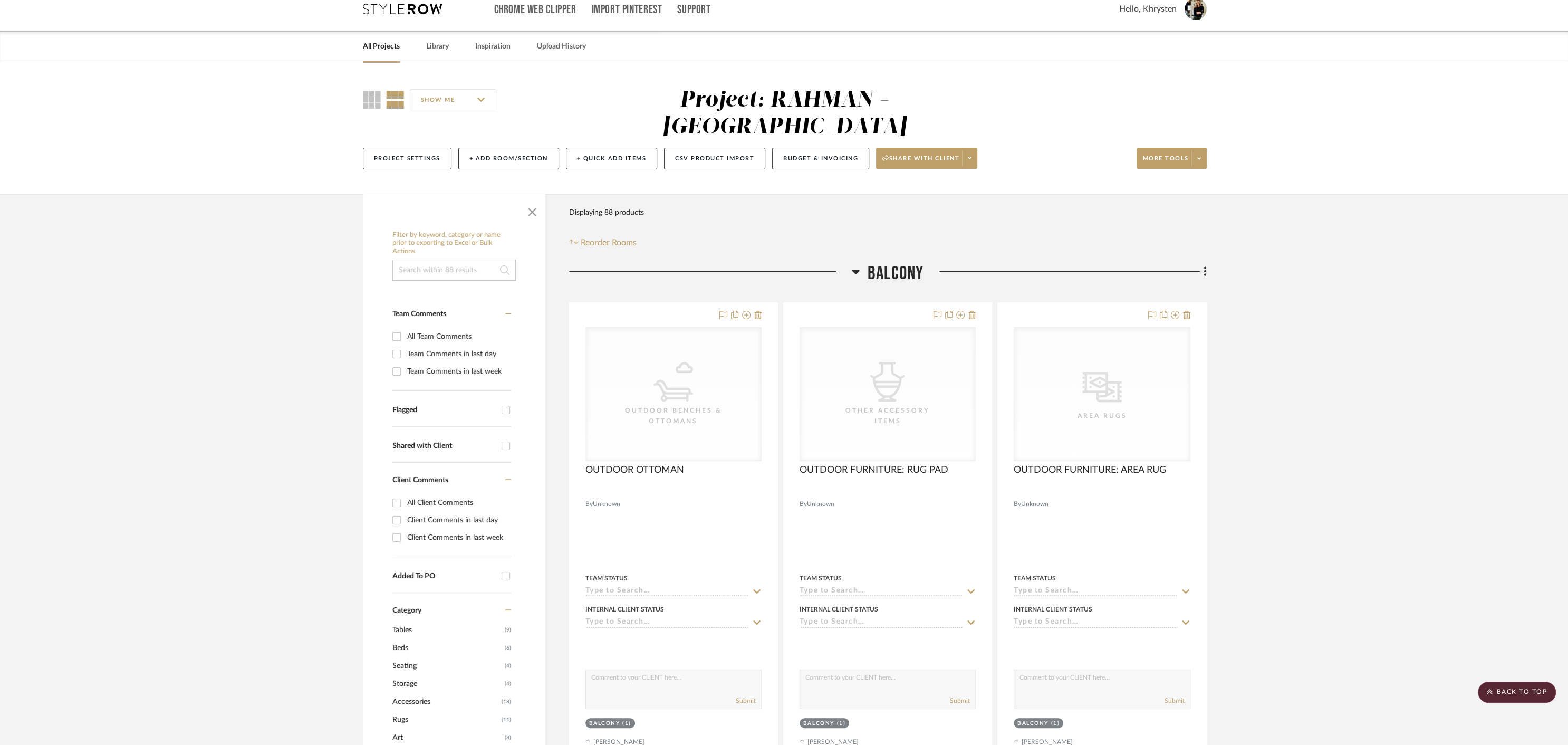
scroll to position [10, 0]
click at [854, 272] on icon at bounding box center [856, 274] width 7 height 4
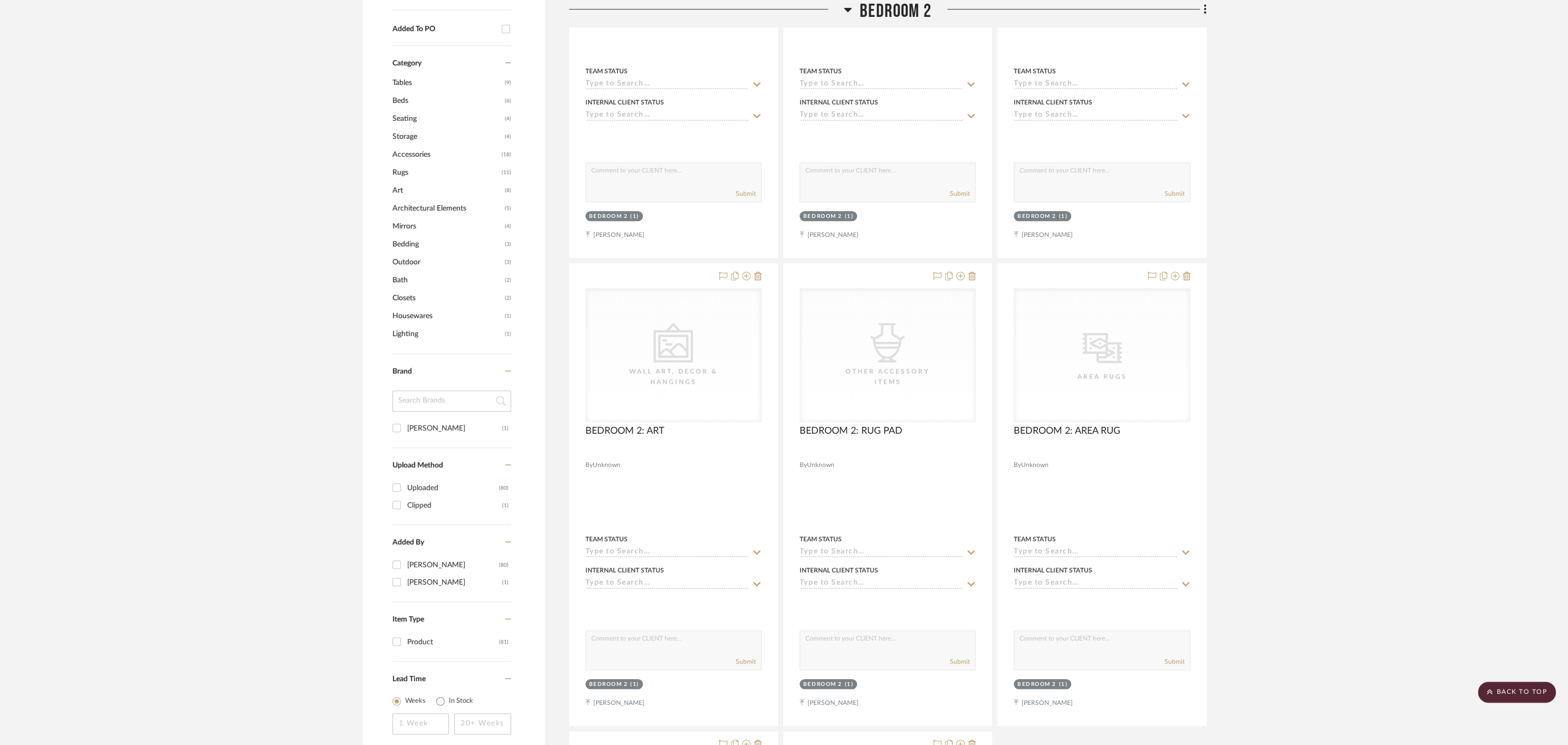
scroll to position [557, 0]
click at [974, 274] on icon at bounding box center [972, 278] width 7 height 9
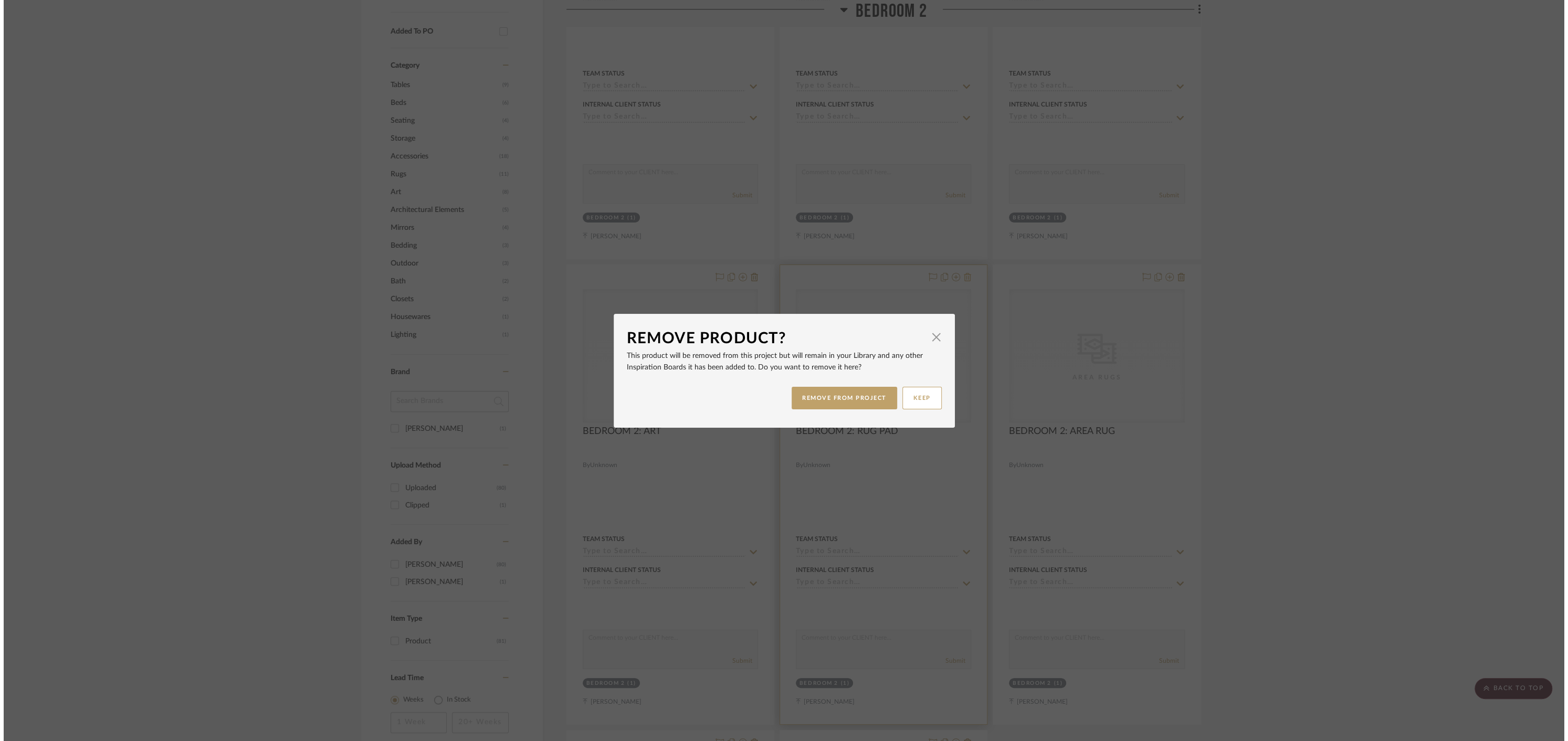
scroll to position [0, 0]
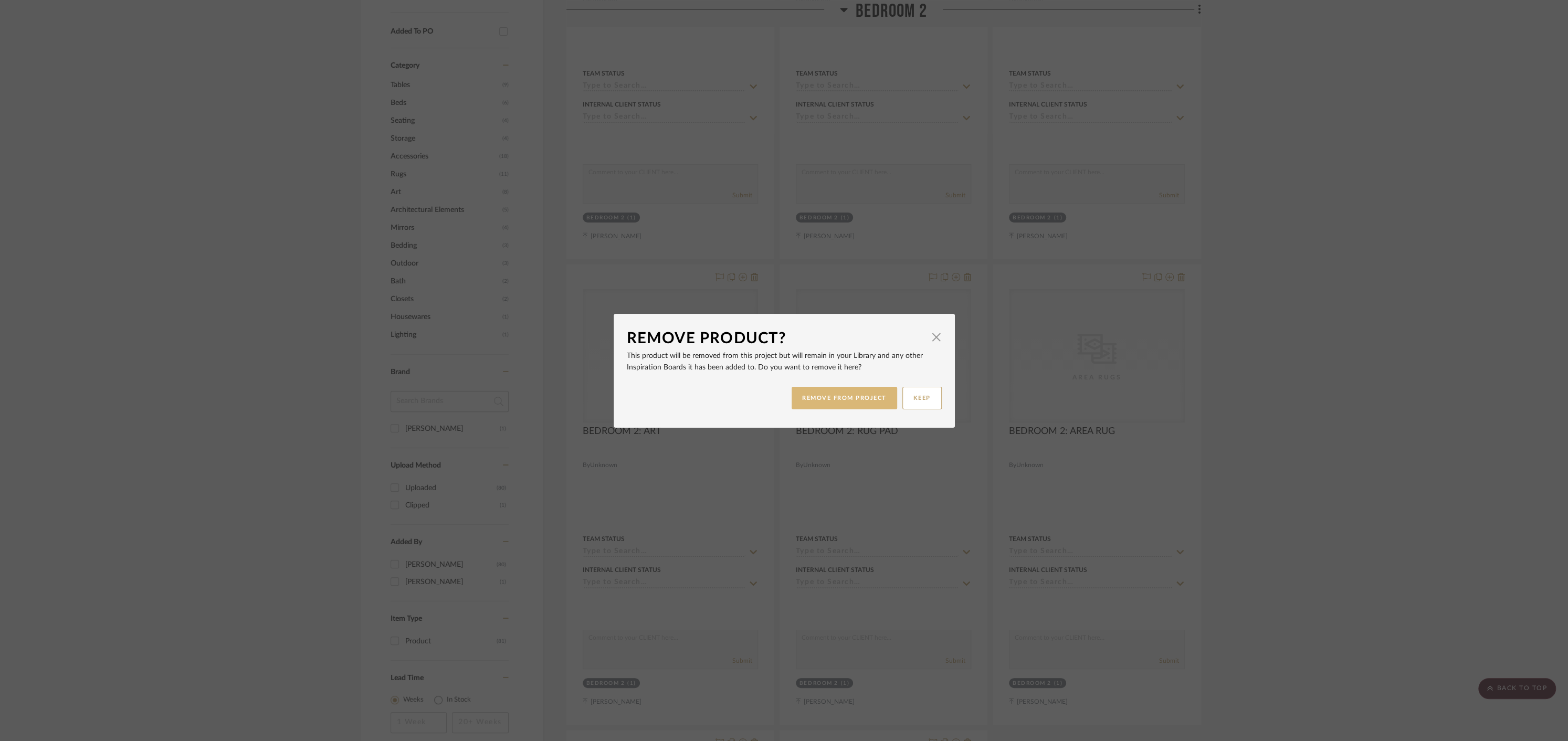
click at [859, 399] on button "REMOVE FROM PROJECT" at bounding box center [844, 398] width 105 height 23
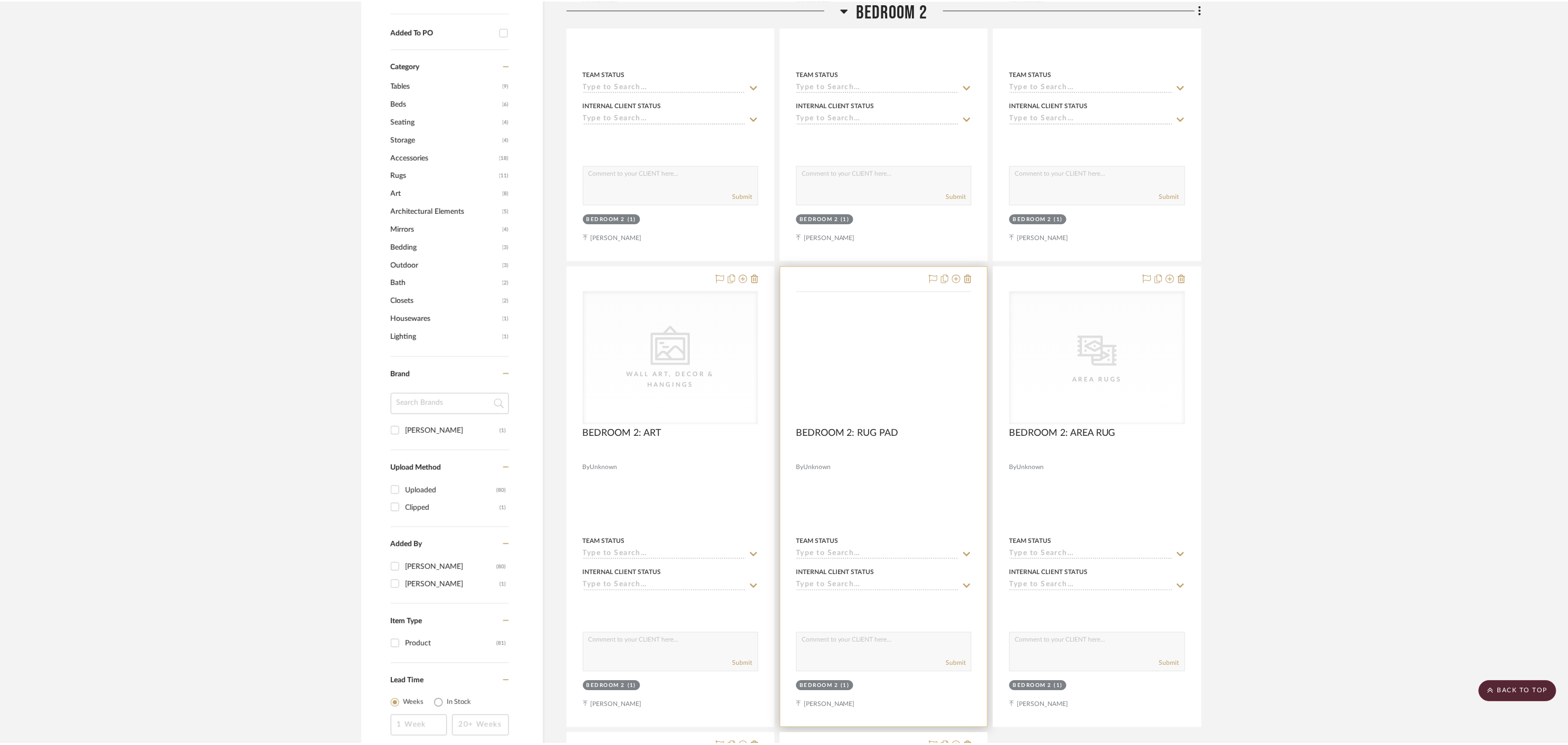
scroll to position [557, 0]
click at [973, 274] on icon at bounding box center [972, 278] width 7 height 9
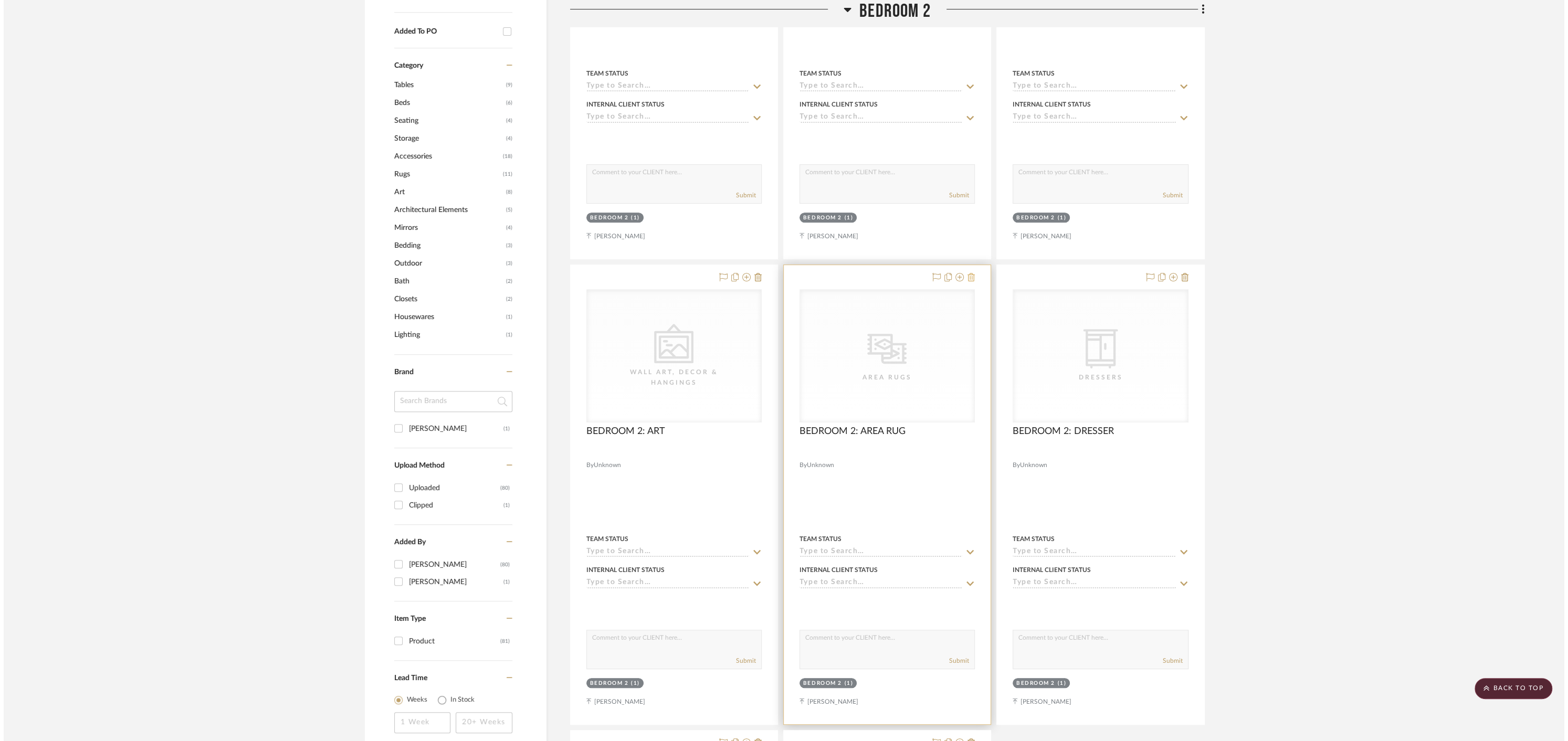
scroll to position [0, 0]
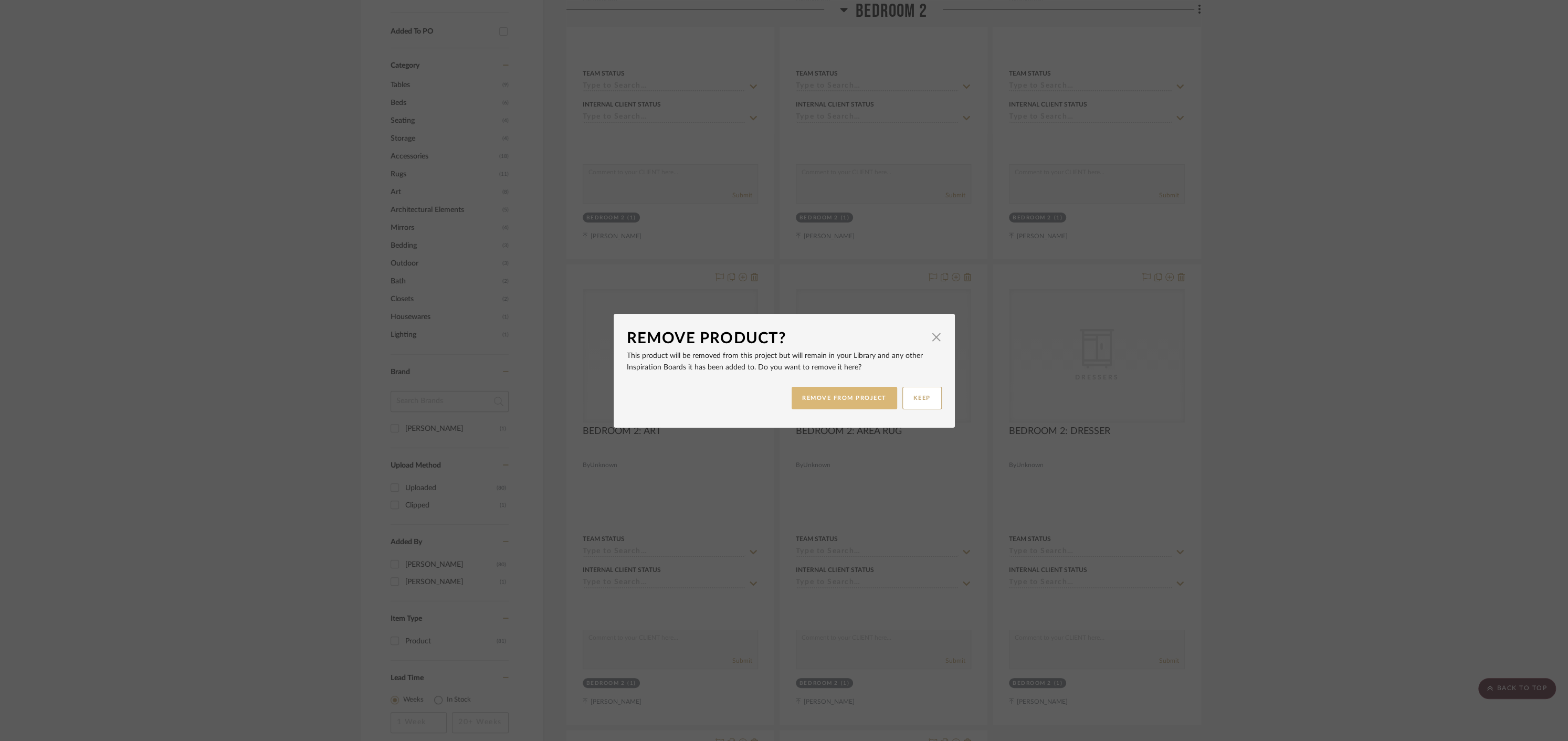
click at [862, 401] on button "REMOVE FROM PROJECT" at bounding box center [844, 398] width 105 height 23
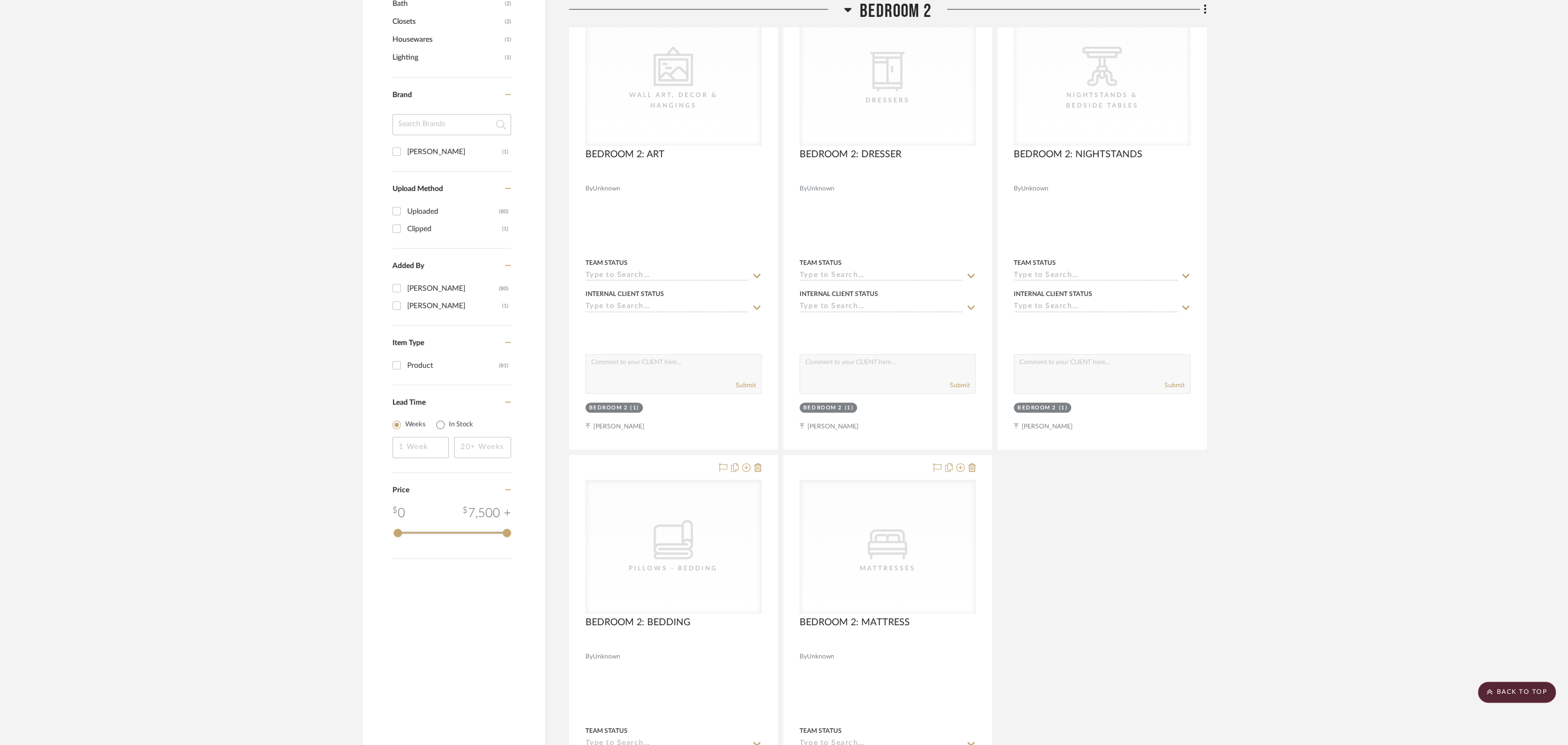
scroll to position [836, 0]
click at [879, 617] on span "BEDROOM 2: MATTRESS" at bounding box center [854, 623] width 110 height 12
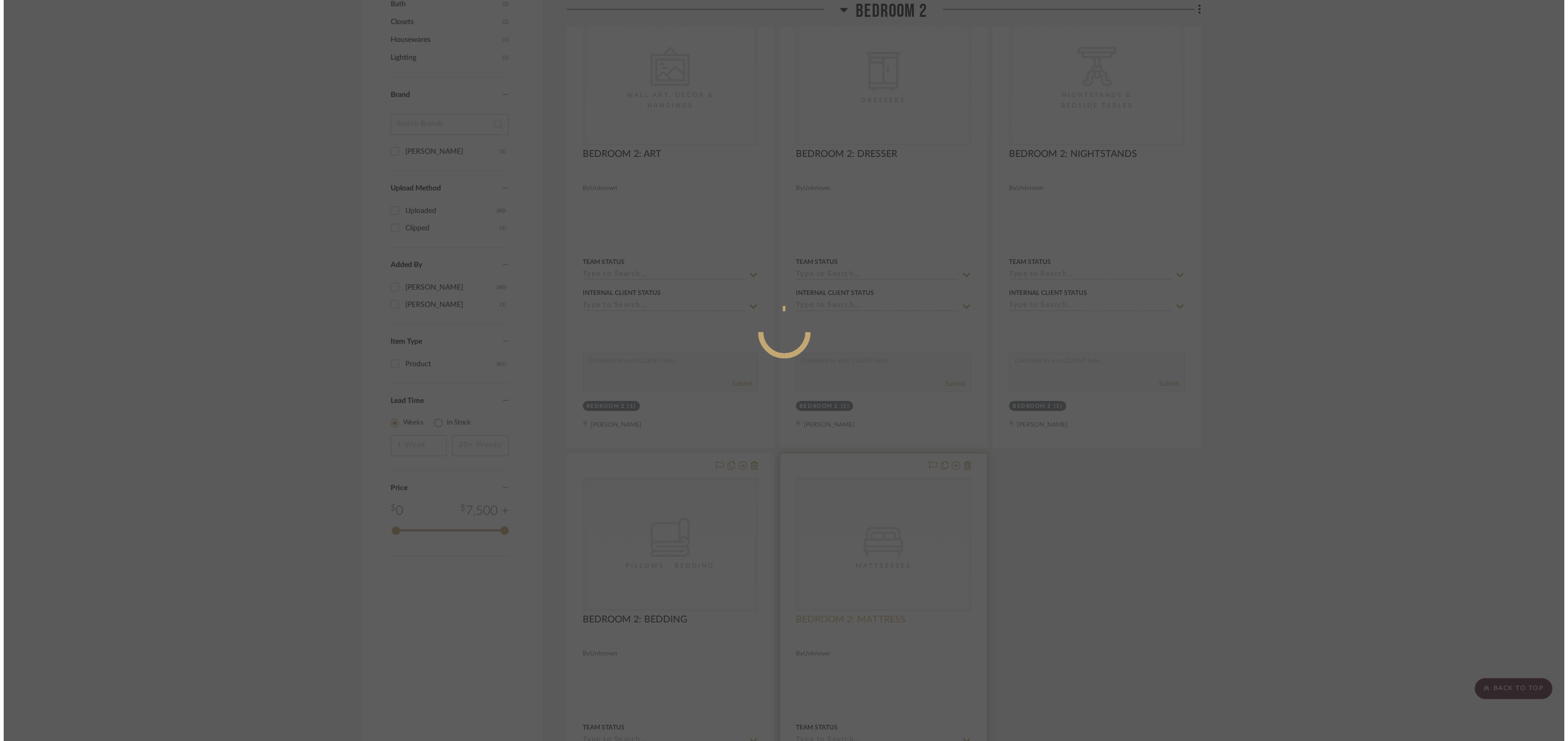
scroll to position [0, 0]
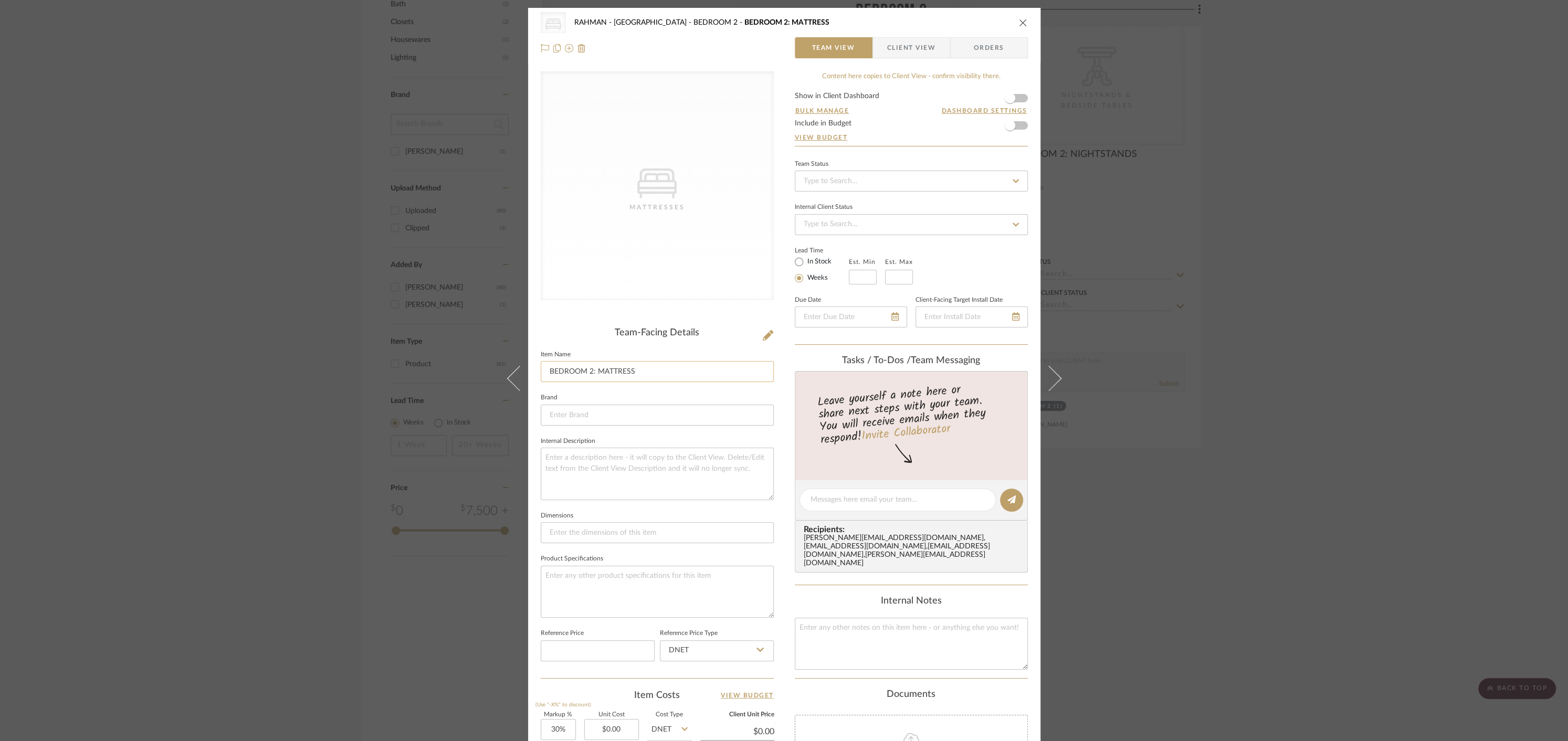
drag, startPoint x: 593, startPoint y: 370, endPoint x: 644, endPoint y: 369, distance: 51.0
click at [644, 369] on input "BEDROOM 2: MATTRESS" at bounding box center [657, 371] width 233 height 21
click at [1019, 20] on icon "close" at bounding box center [1023, 23] width 9 height 9
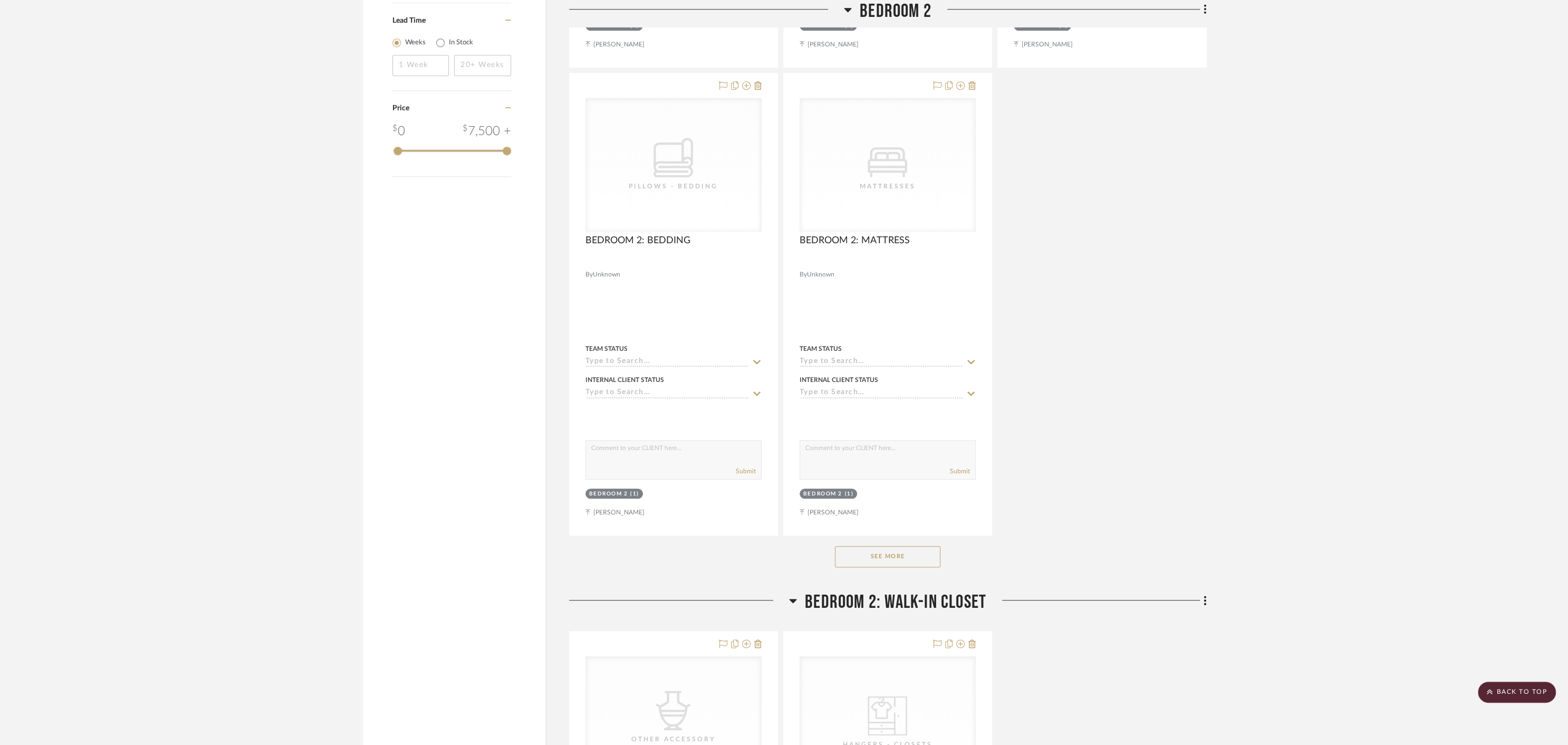
scroll to position [1218, 0]
click at [897, 546] on button "See More" at bounding box center [887, 556] width 105 height 21
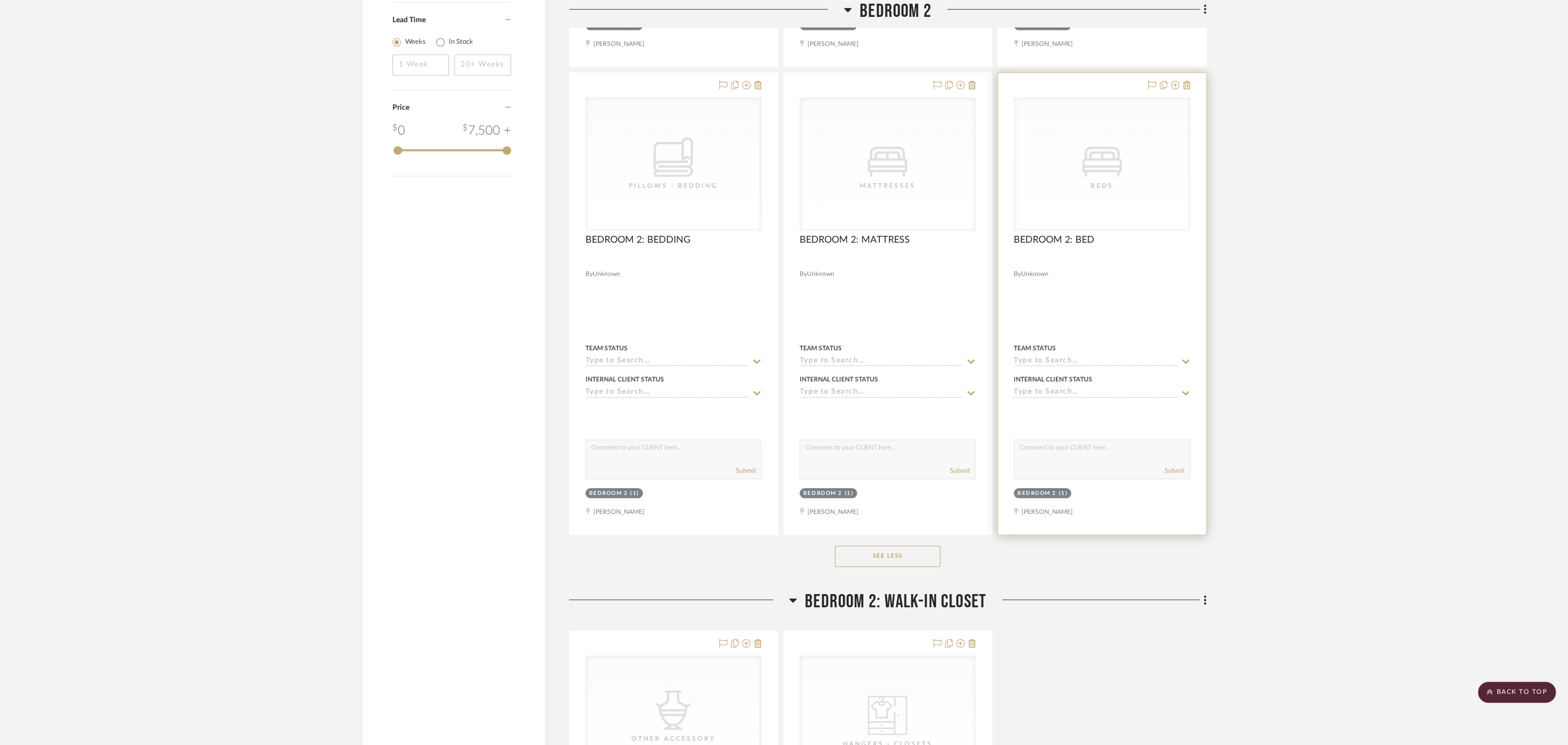
click at [1104, 272] on div at bounding box center [1102, 303] width 208 height 462
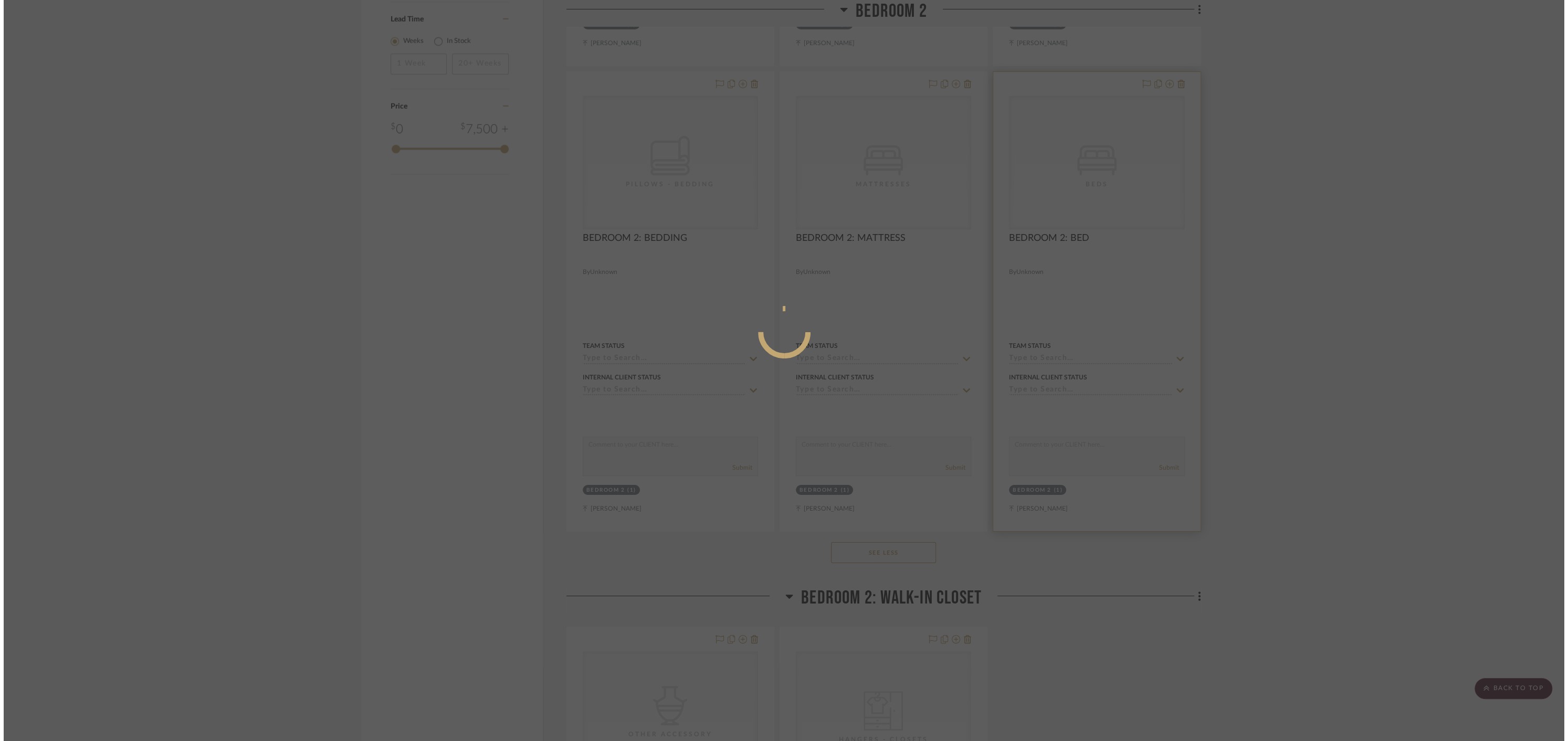
scroll to position [0, 0]
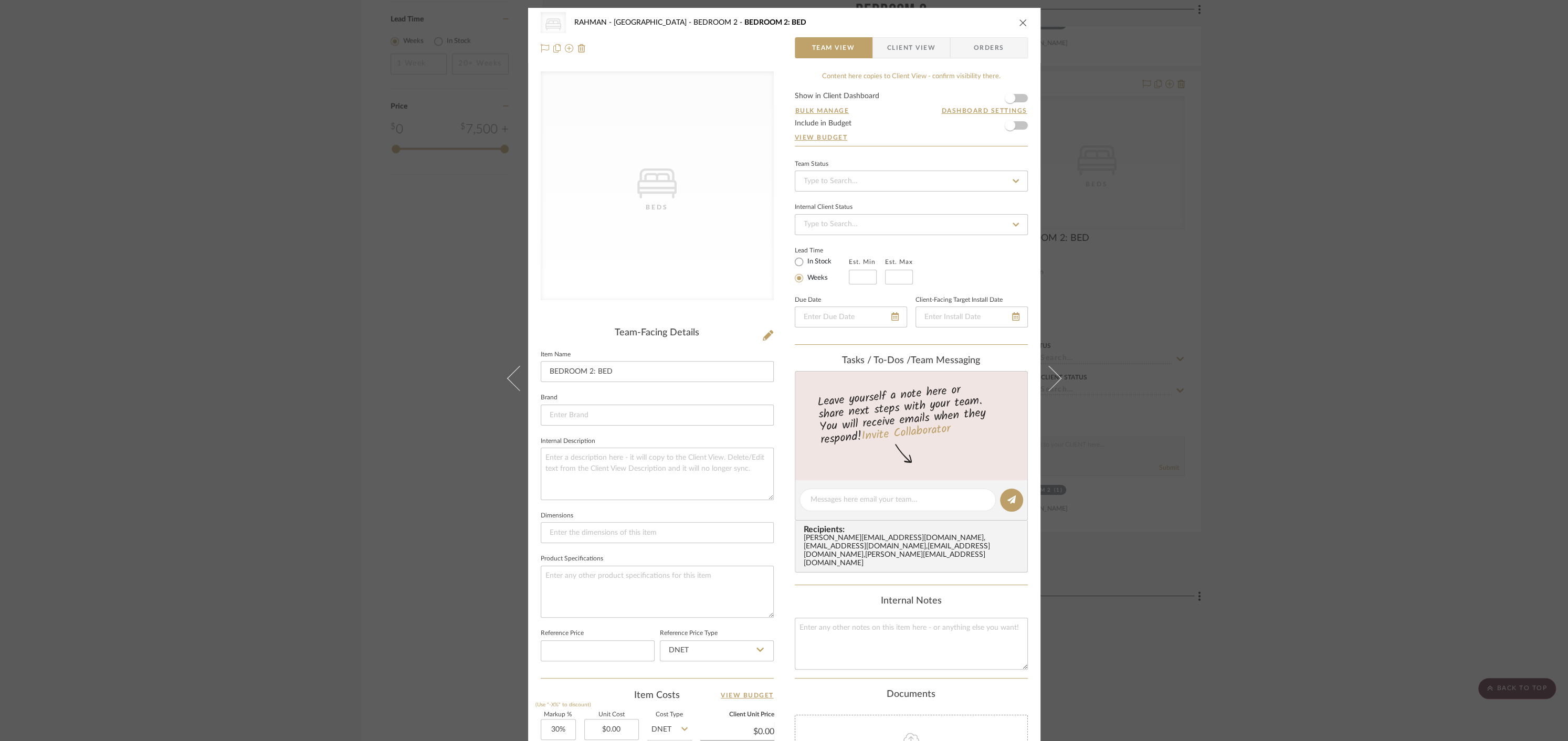
click at [1019, 23] on icon "close" at bounding box center [1023, 23] width 9 height 9
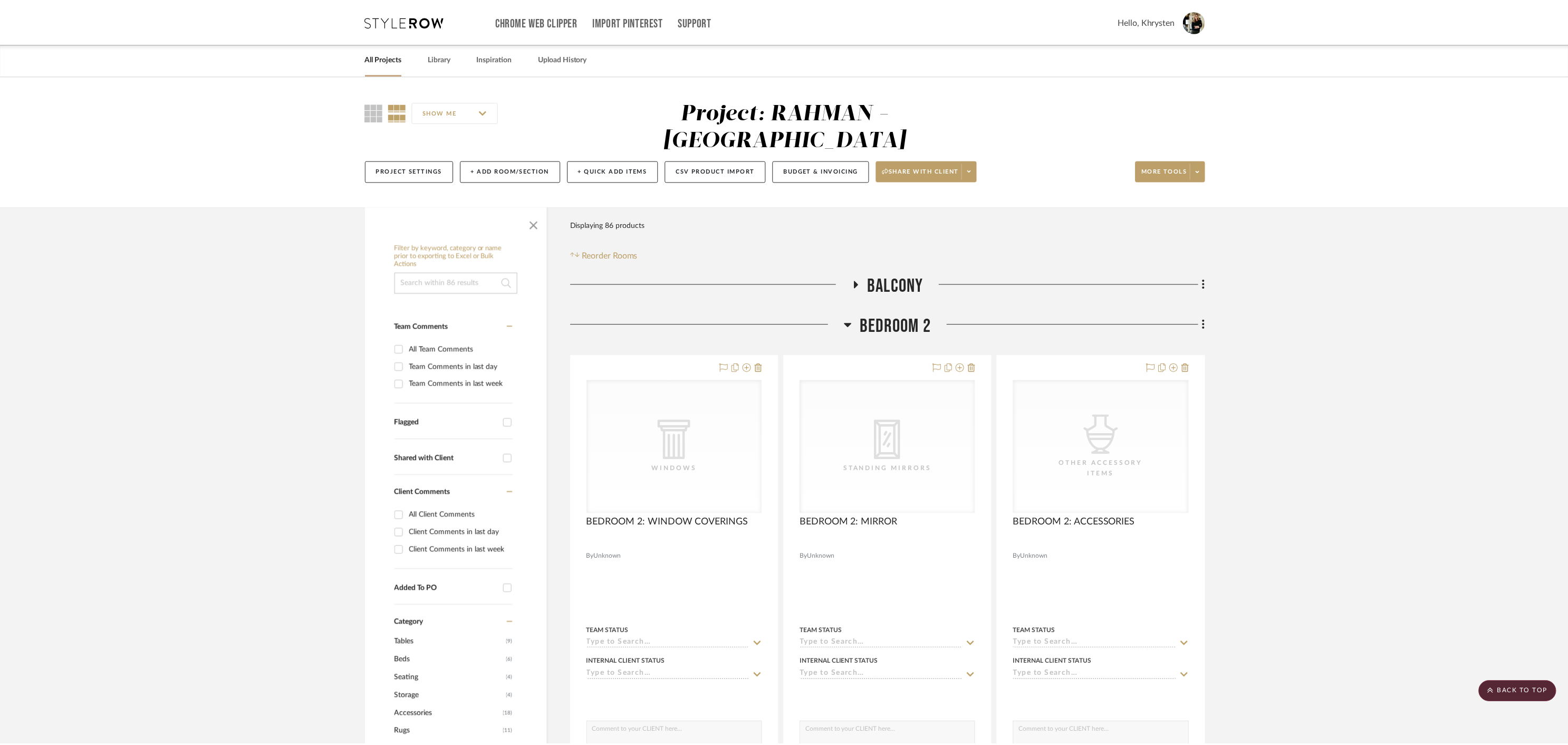
scroll to position [1218, 0]
